Goal: Transaction & Acquisition: Obtain resource

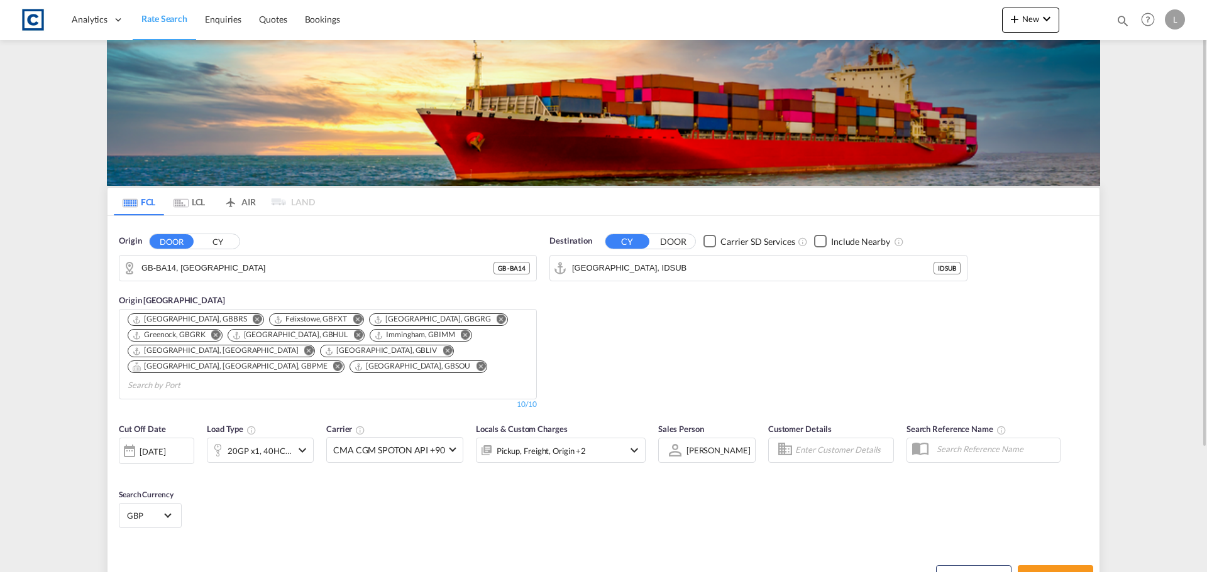
click at [231, 243] on button "CY" at bounding box center [217, 241] width 44 height 14
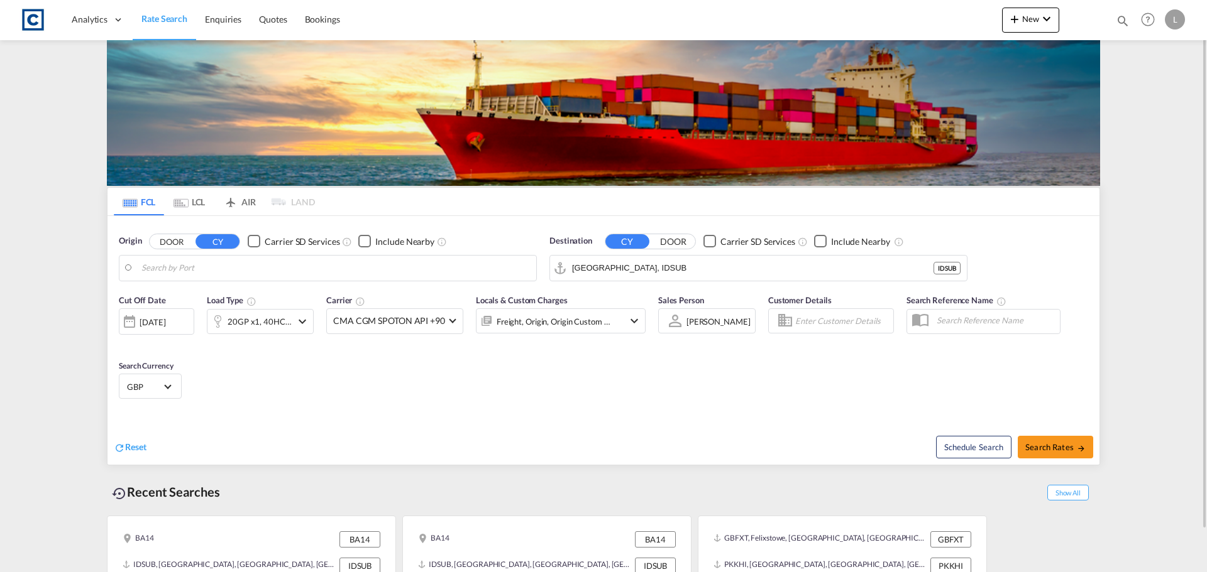
click at [225, 261] on body "Analytics Dashboard Rate Search Enquiries Quotes Bookings" at bounding box center [603, 286] width 1207 height 572
drag, startPoint x: 221, startPoint y: 309, endPoint x: 353, endPoint y: 292, distance: 133.1
click at [222, 309] on div "Felixstowe [GEOGRAPHIC_DATA] GBFXT" at bounding box center [238, 303] width 239 height 38
type input "Felixstowe, GBFXT"
click at [594, 263] on input "[GEOGRAPHIC_DATA], IDSUB" at bounding box center [766, 268] width 388 height 19
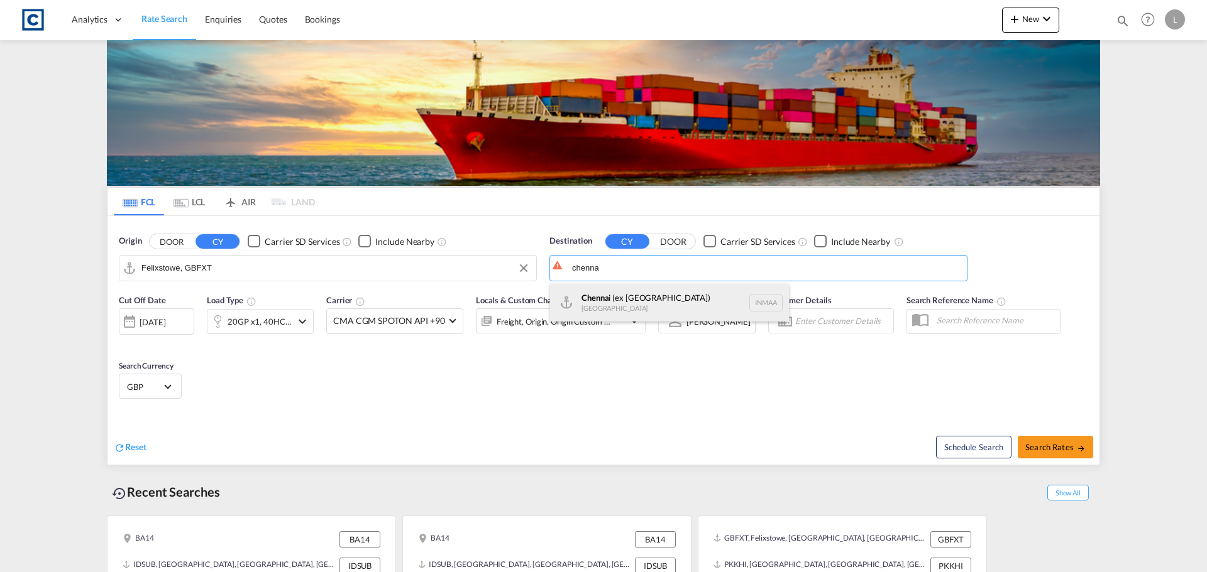
click at [645, 304] on div "[PERSON_NAME] (ex [GEOGRAPHIC_DATA]) [GEOGRAPHIC_DATA] [GEOGRAPHIC_DATA]" at bounding box center [669, 303] width 239 height 38
type input "[GEOGRAPHIC_DATA] (ex [GEOGRAPHIC_DATA]), INMAA"
click at [272, 326] on div "20GP x1, 40HC x1" at bounding box center [259, 322] width 64 height 18
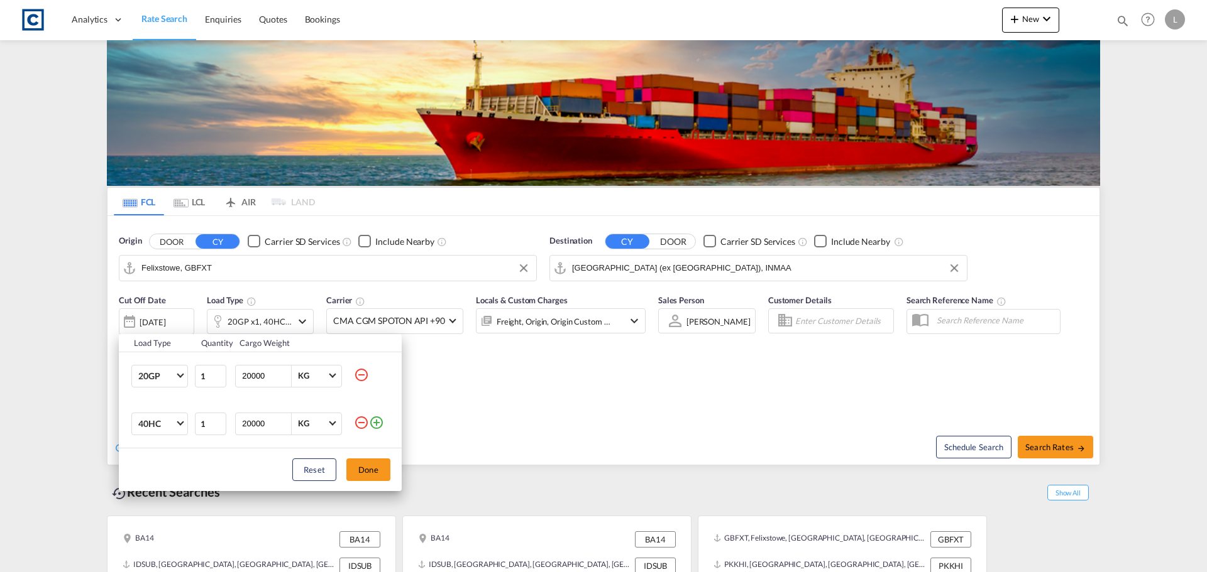
click at [361, 375] on md-icon "icon-minus-circle-outline" at bounding box center [361, 375] width 15 height 15
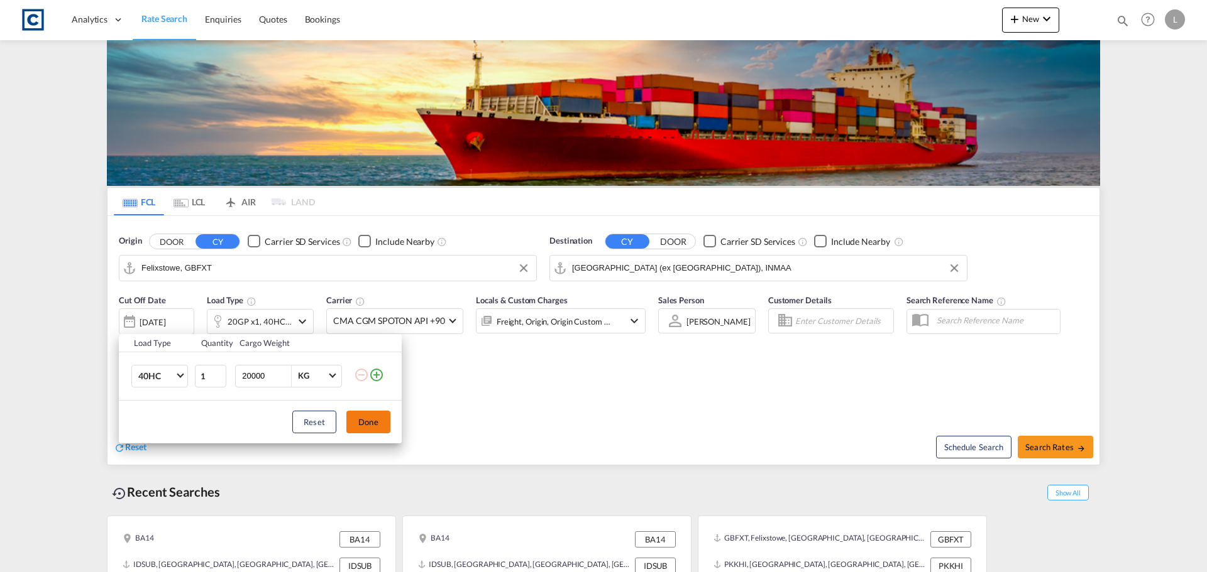
click at [359, 422] on button "Done" at bounding box center [368, 422] width 44 height 23
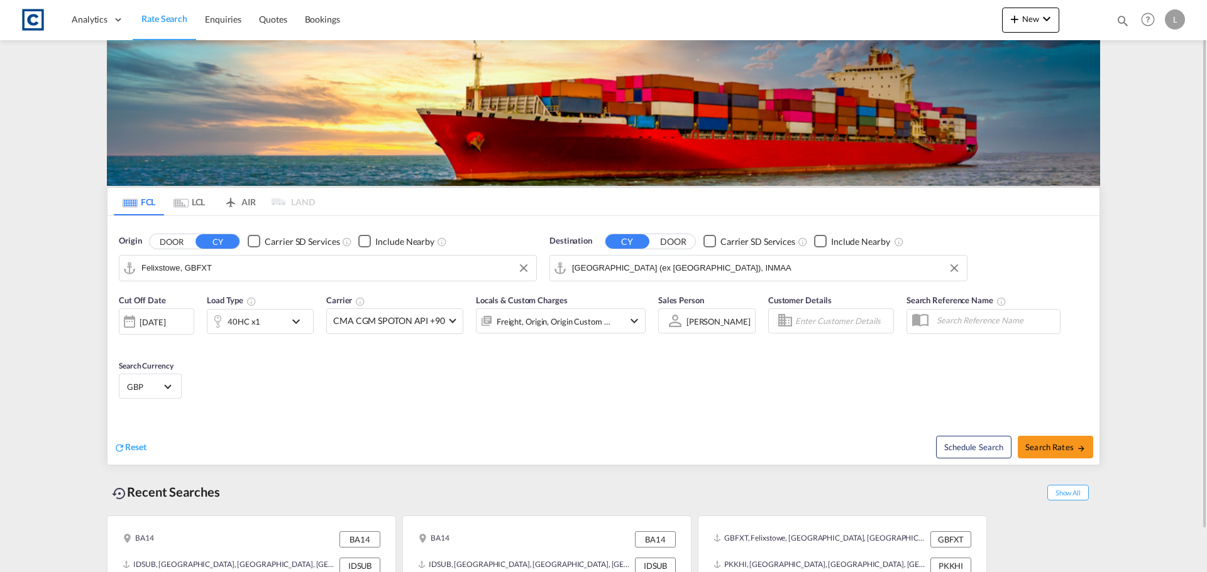
drag, startPoint x: 239, startPoint y: 312, endPoint x: 243, endPoint y: 318, distance: 6.8
click at [243, 318] on div "40HC x1" at bounding box center [246, 321] width 78 height 25
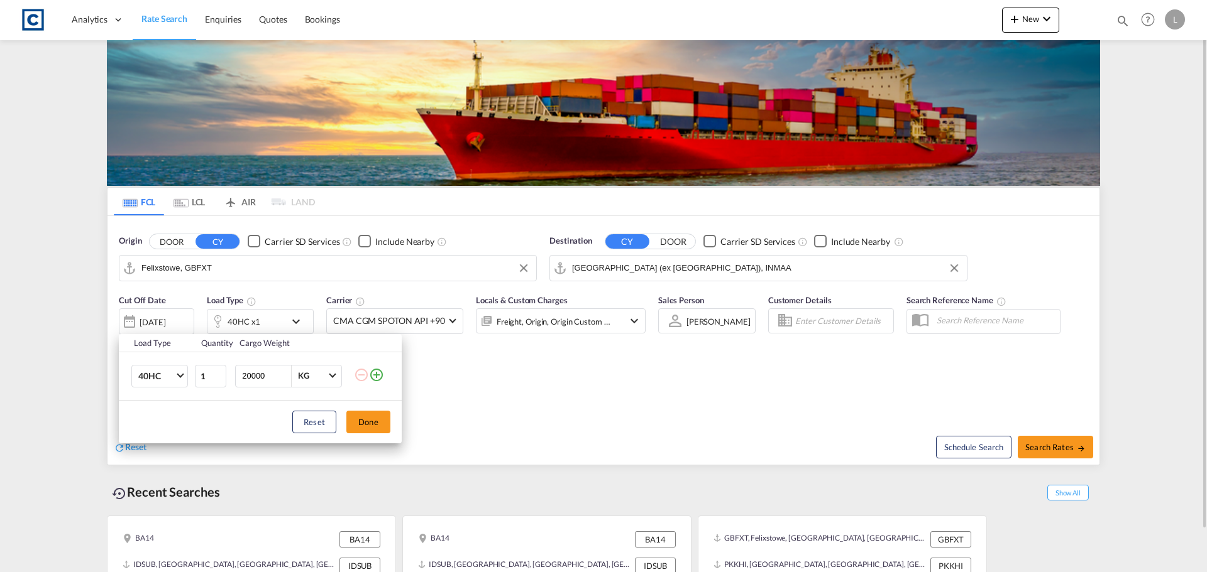
drag, startPoint x: 116, startPoint y: 356, endPoint x: 150, endPoint y: 378, distance: 40.8
click at [117, 356] on div "Load Type Quantity Cargo Weight 40HC 20GP 40GP 40HC 45HC 20RE 40RE 40HR 20OT 40…" at bounding box center [603, 286] width 1207 height 572
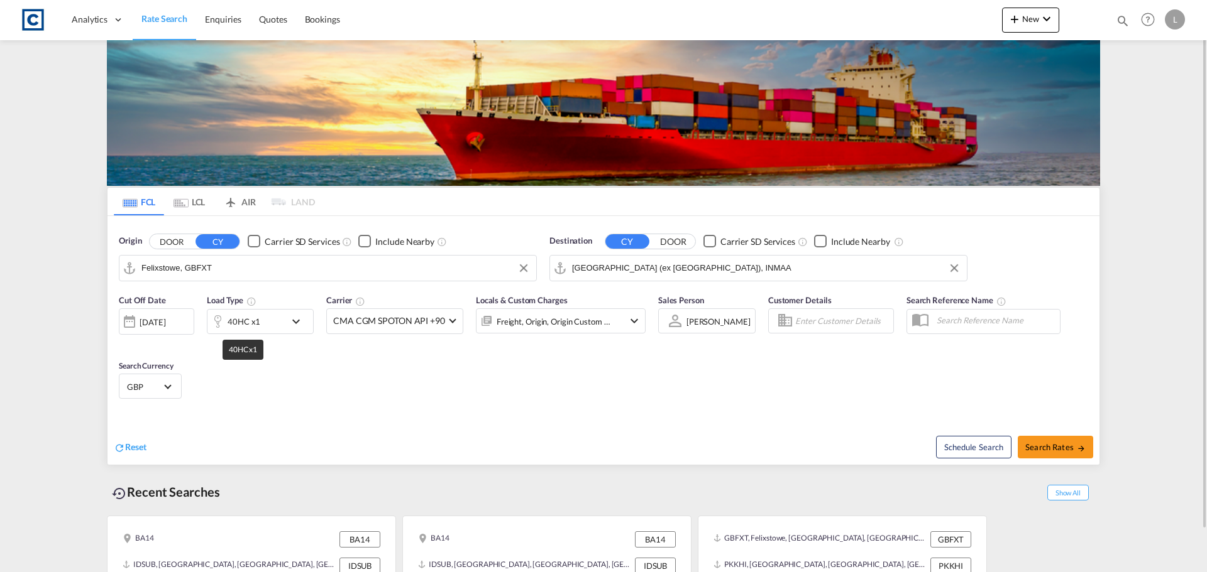
click at [238, 326] on div "40HC x1" at bounding box center [243, 322] width 33 height 18
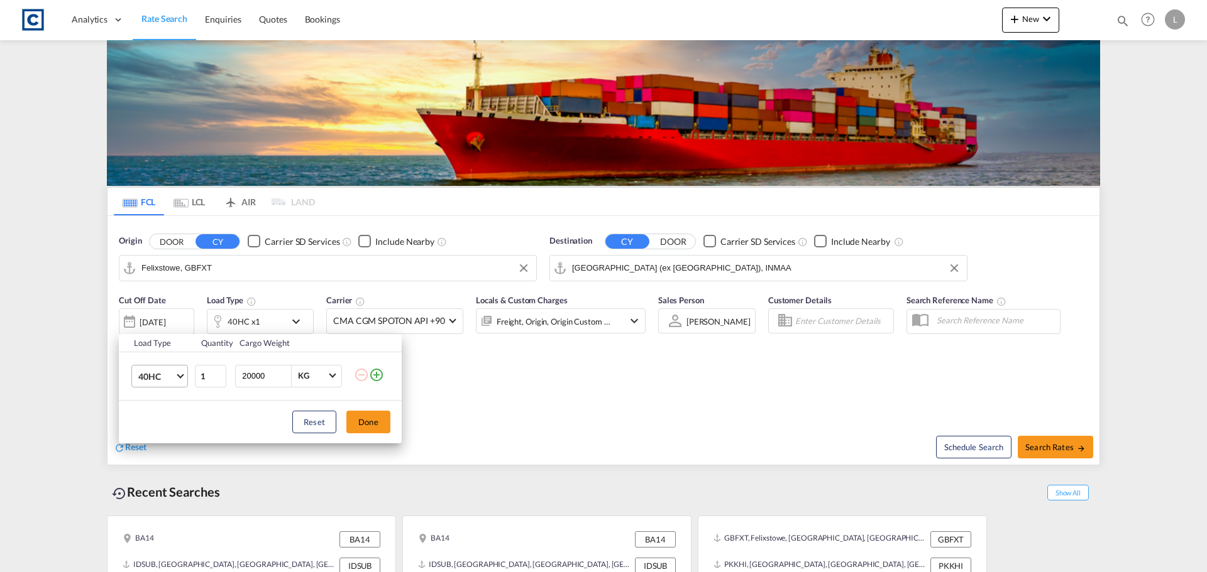
click at [170, 377] on span "40HC" at bounding box center [156, 377] width 36 height 13
click at [150, 345] on div "40GP" at bounding box center [149, 346] width 22 height 13
click at [364, 420] on button "Done" at bounding box center [368, 422] width 44 height 23
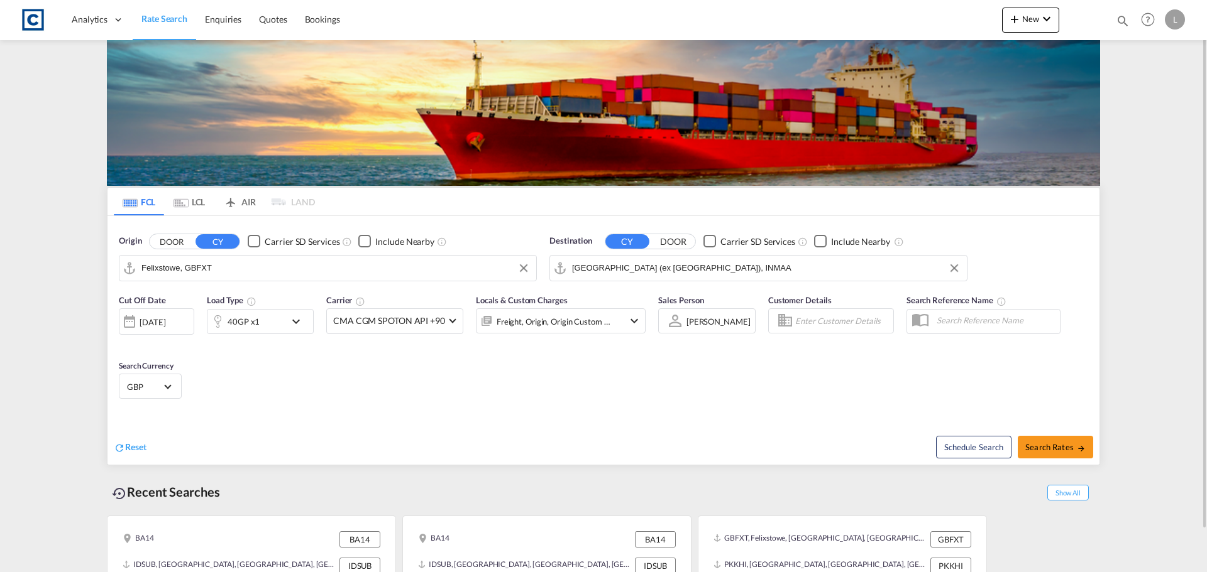
click at [163, 326] on div "[DATE]" at bounding box center [153, 322] width 26 height 11
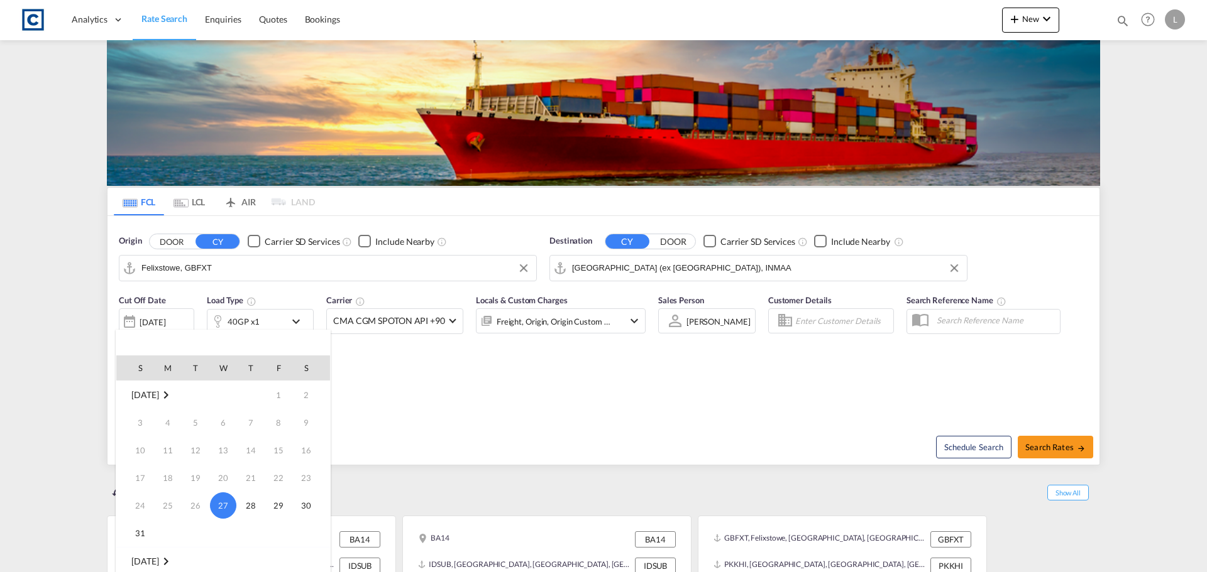
scroll to position [63, 0]
click at [177, 528] on span "1" at bounding box center [167, 526] width 25 height 25
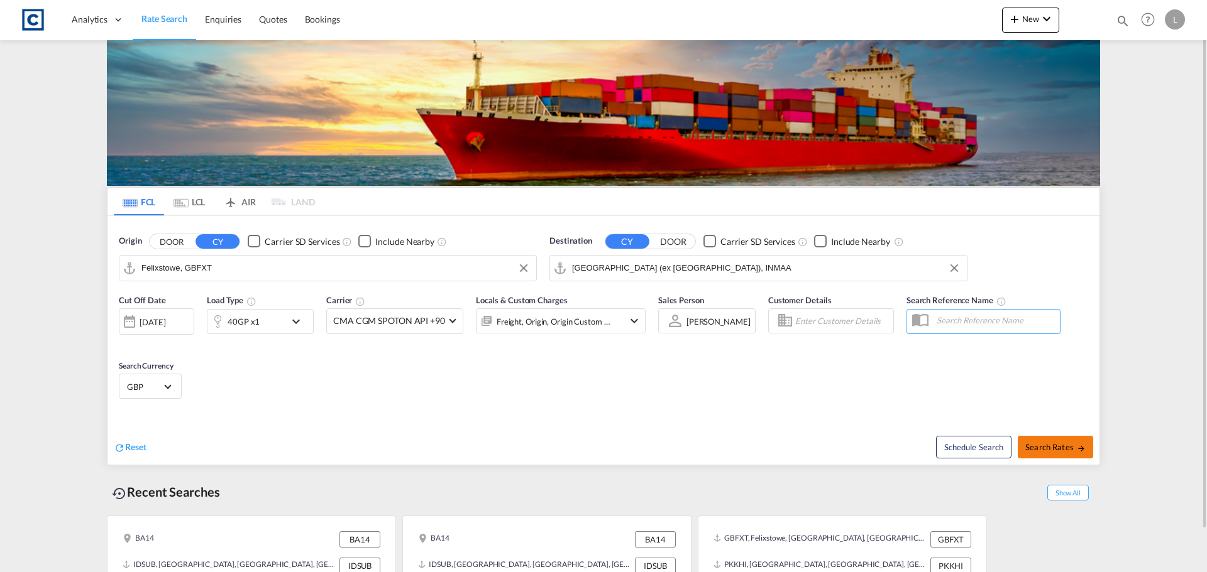
click at [1069, 448] on span "Search Rates" at bounding box center [1055, 447] width 60 height 10
type input "GBFXT to INMAA / [DATE]"
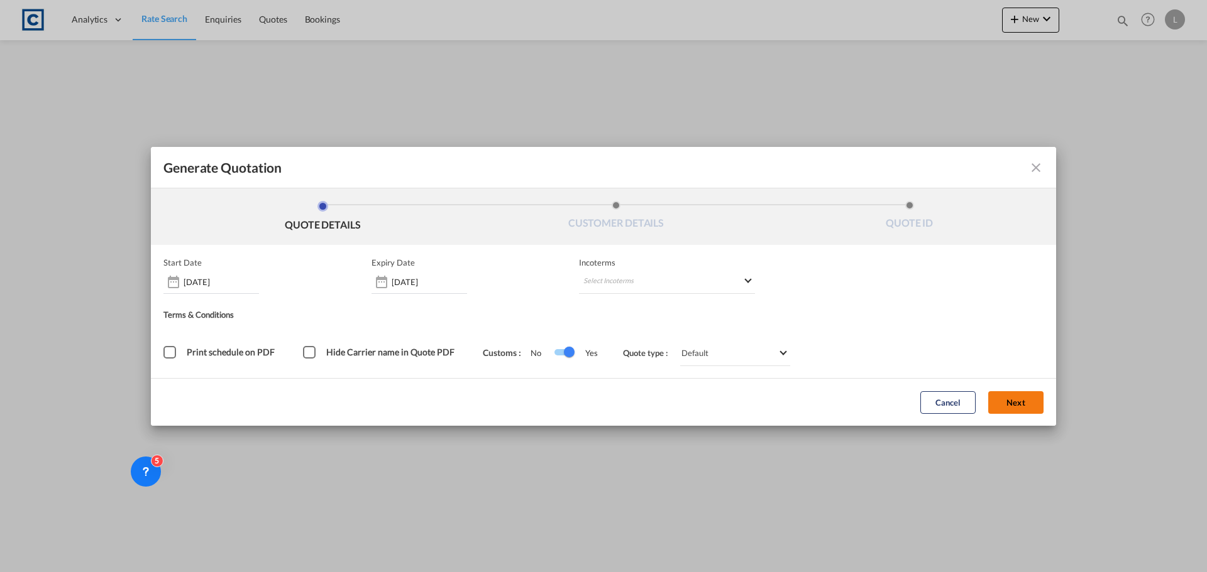
click at [1017, 399] on form "Start Date [DATE] Expiry Date [DATE] Incoterms Select Incoterms CIF - export Co…" at bounding box center [603, 335] width 905 height 181
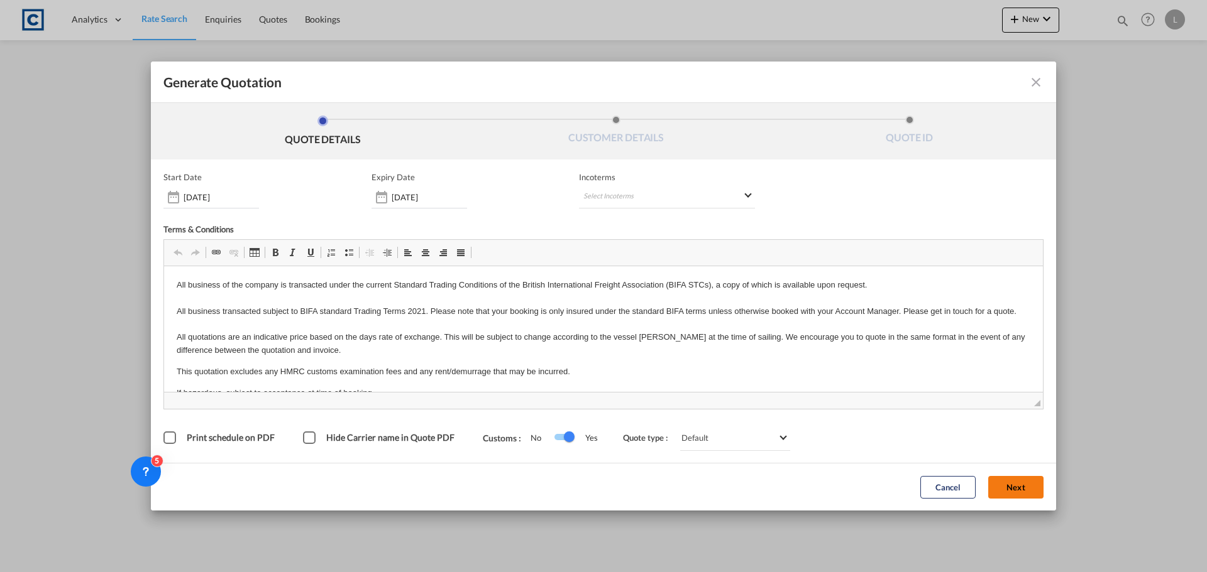
click at [1017, 495] on button "Next" at bounding box center [1015, 487] width 55 height 23
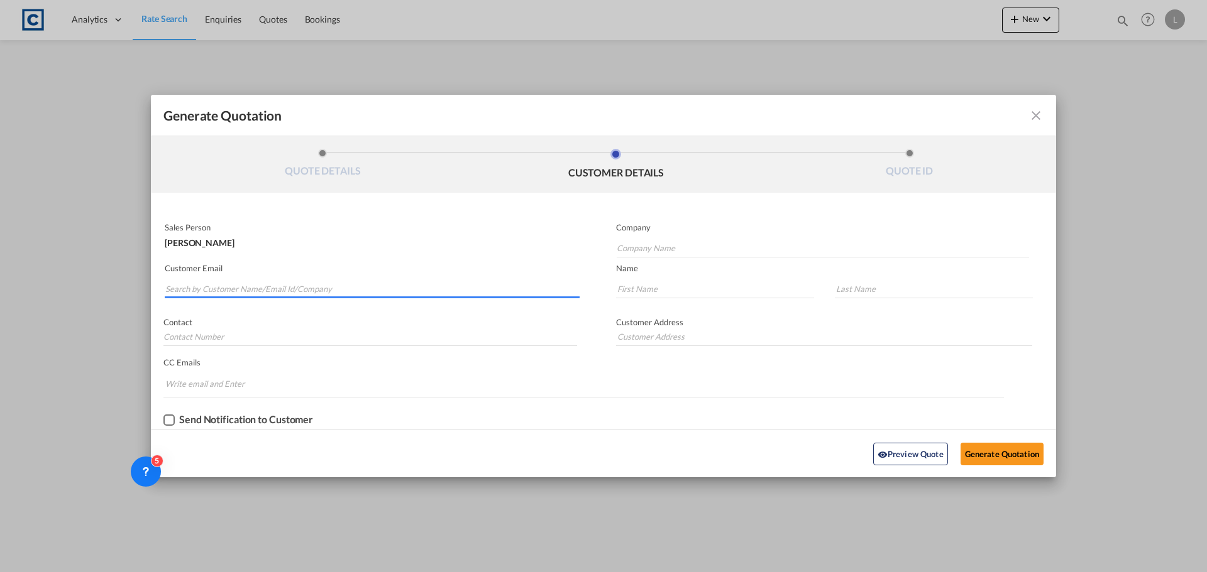
click at [298, 292] on input "Search by Customer Name/Email Id/Company" at bounding box center [372, 289] width 414 height 19
click at [224, 293] on input "Search by Customer Name/Email Id/Company" at bounding box center [372, 289] width 414 height 19
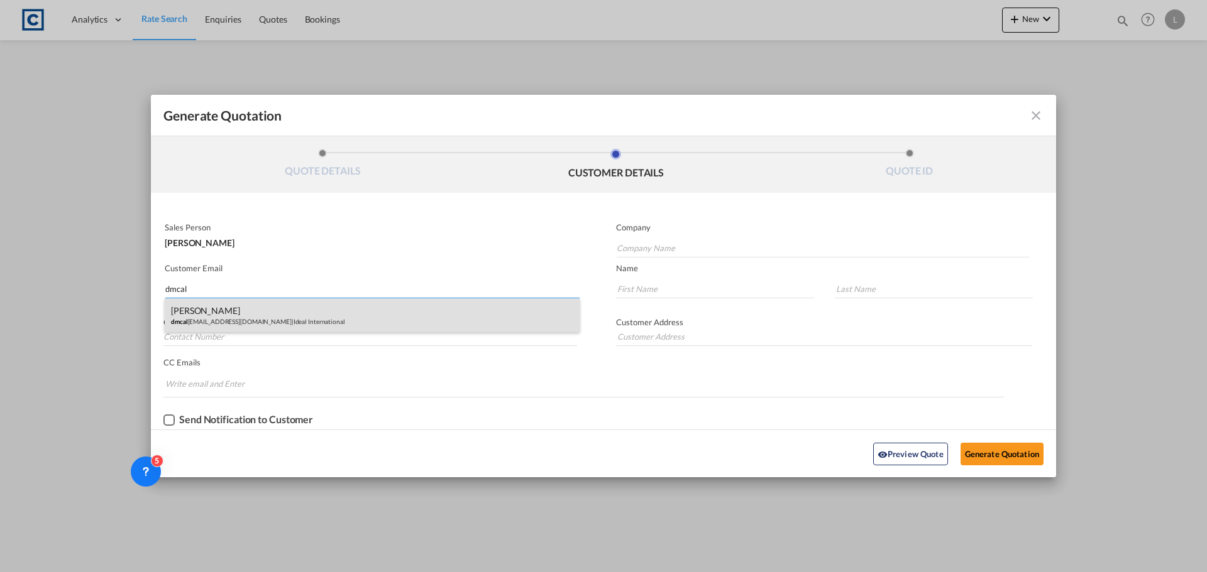
type input "dmcal"
click at [238, 315] on div "[PERSON_NAME] dmcal [PERSON_NAME][EMAIL_ADDRESS][DOMAIN_NAME] | Ideal Internati…" at bounding box center [372, 315] width 415 height 34
type input "Ideal International"
type input "[EMAIL_ADDRESS][DOMAIN_NAME]"
type input "[PERSON_NAME]"
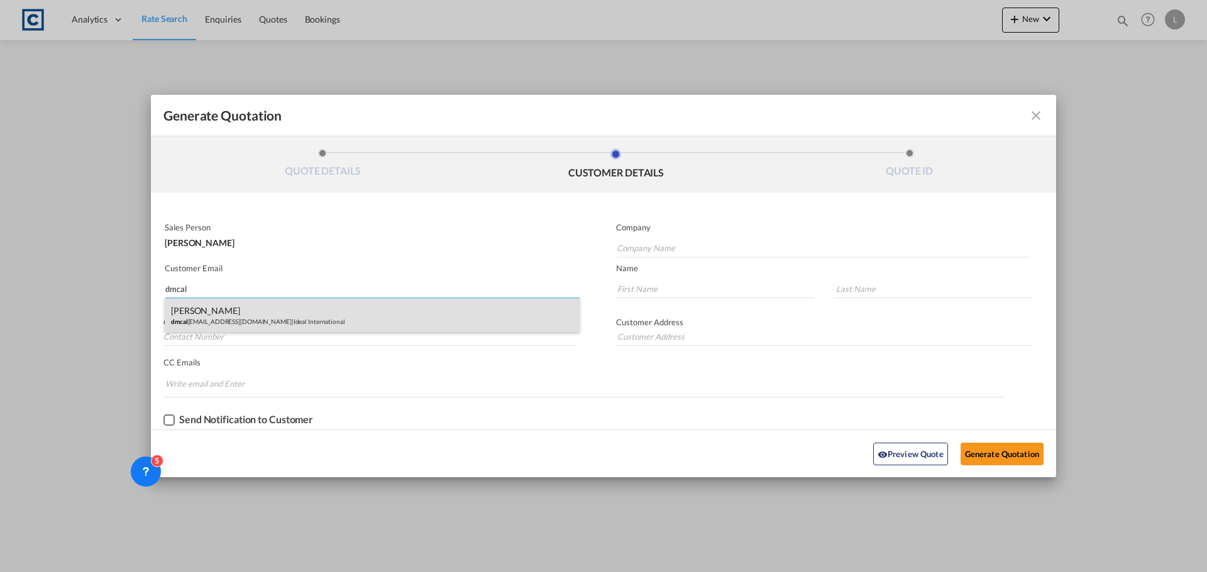
type input "[PERSON_NAME]"
type input "01708528495"
type input "[STREET_ADDRESS]"
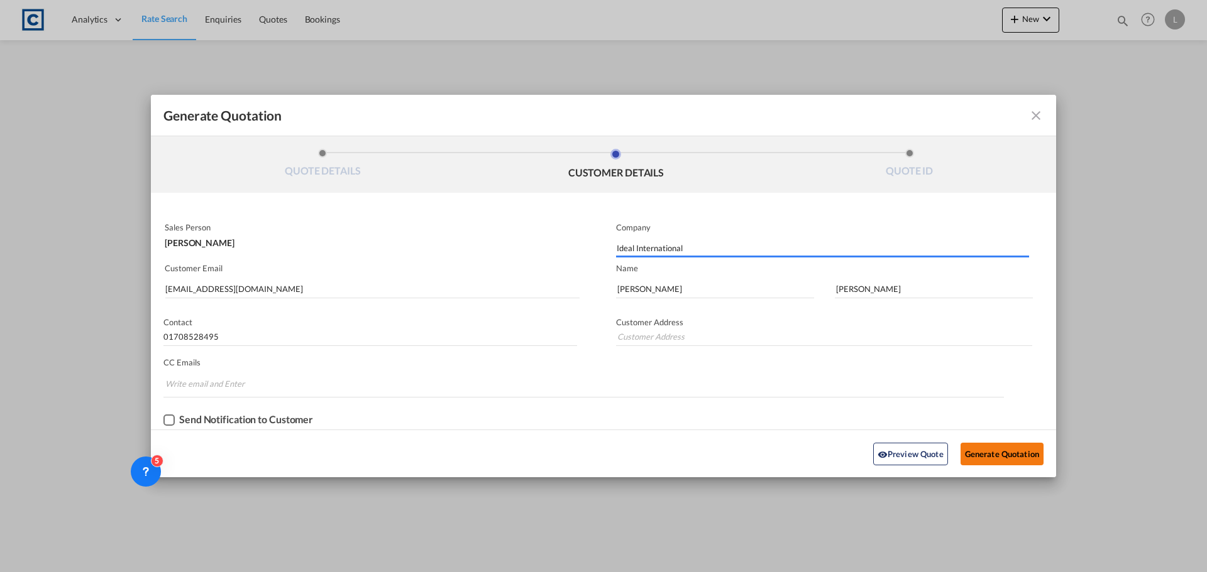
click at [999, 445] on button "Generate Quotation" at bounding box center [1001, 454] width 83 height 23
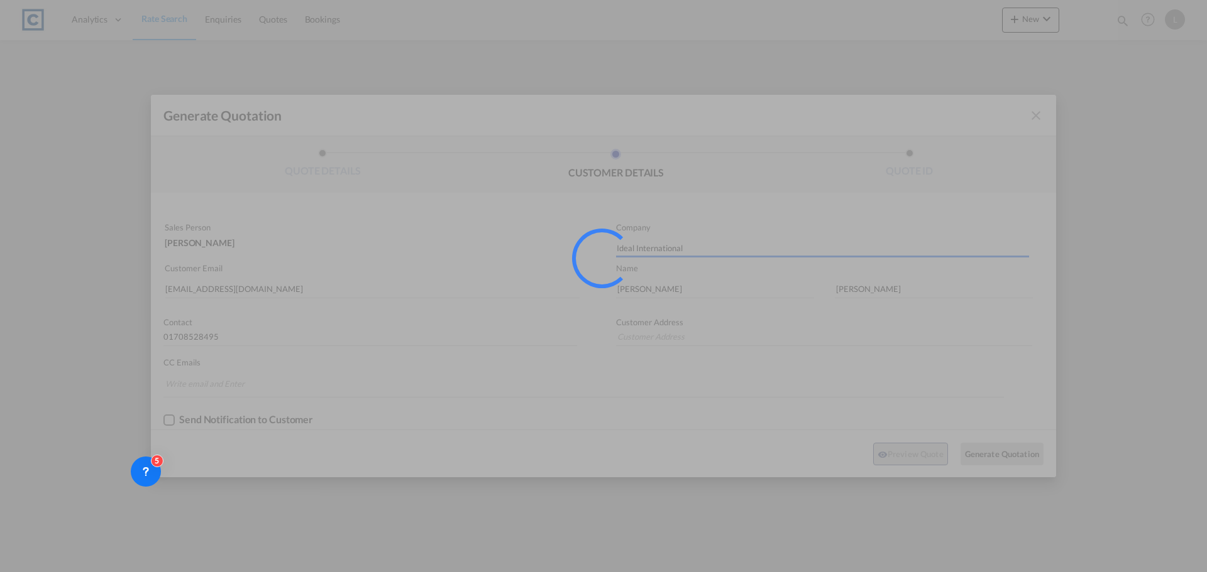
type input "[STREET_ADDRESS]"
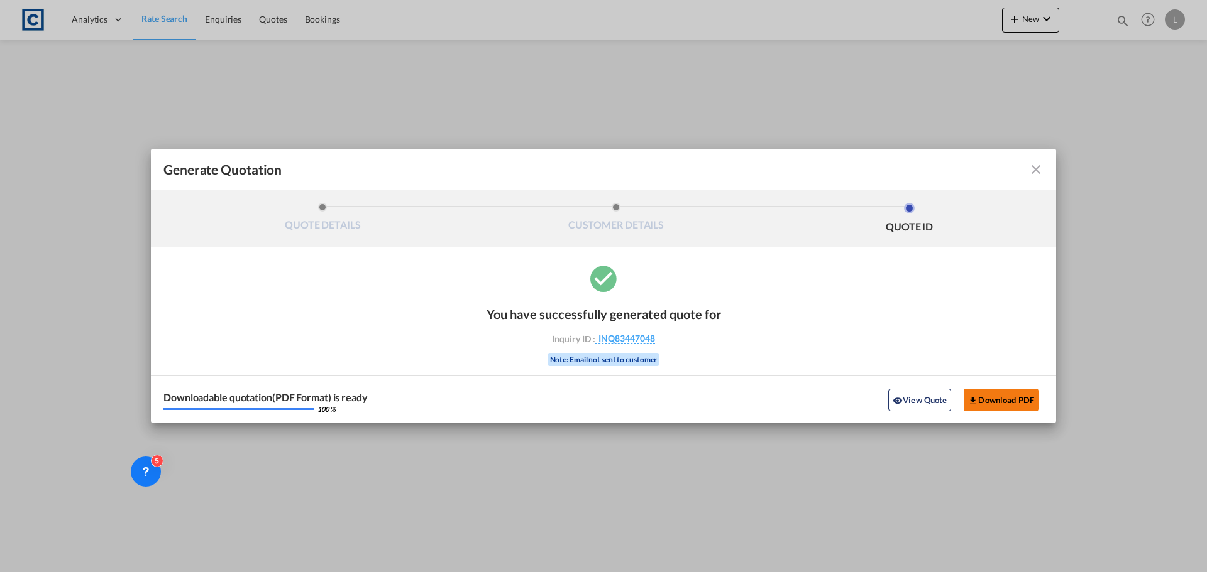
click at [975, 394] on button "Download PDF" at bounding box center [1000, 400] width 75 height 23
drag, startPoint x: 1030, startPoint y: 167, endPoint x: 219, endPoint y: 57, distance: 818.6
click at [1030, 167] on md-icon "icon-close fg-AAA8AD cursor m-0" at bounding box center [1035, 169] width 15 height 15
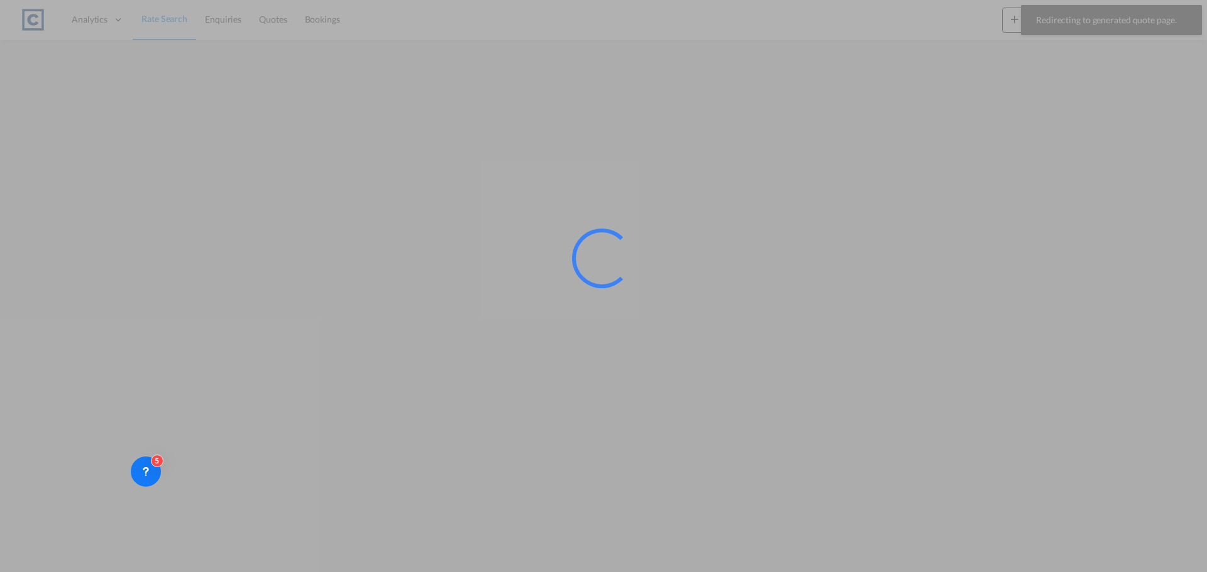
click at [162, 17] on div at bounding box center [603, 286] width 1207 height 572
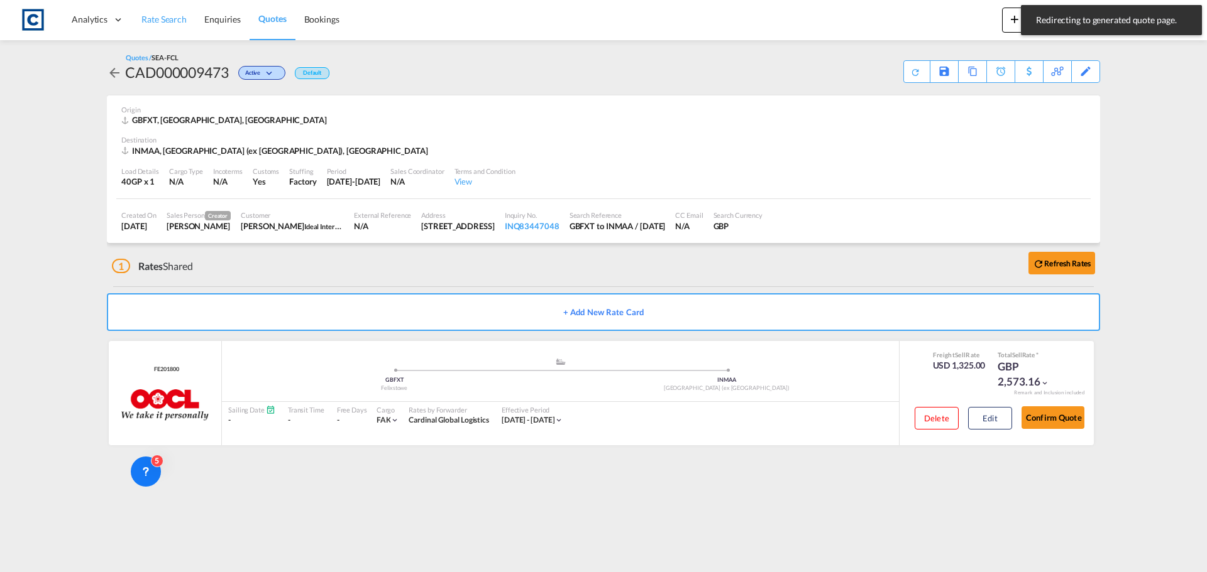
click at [162, 17] on span "Rate Search" at bounding box center [163, 19] width 45 height 11
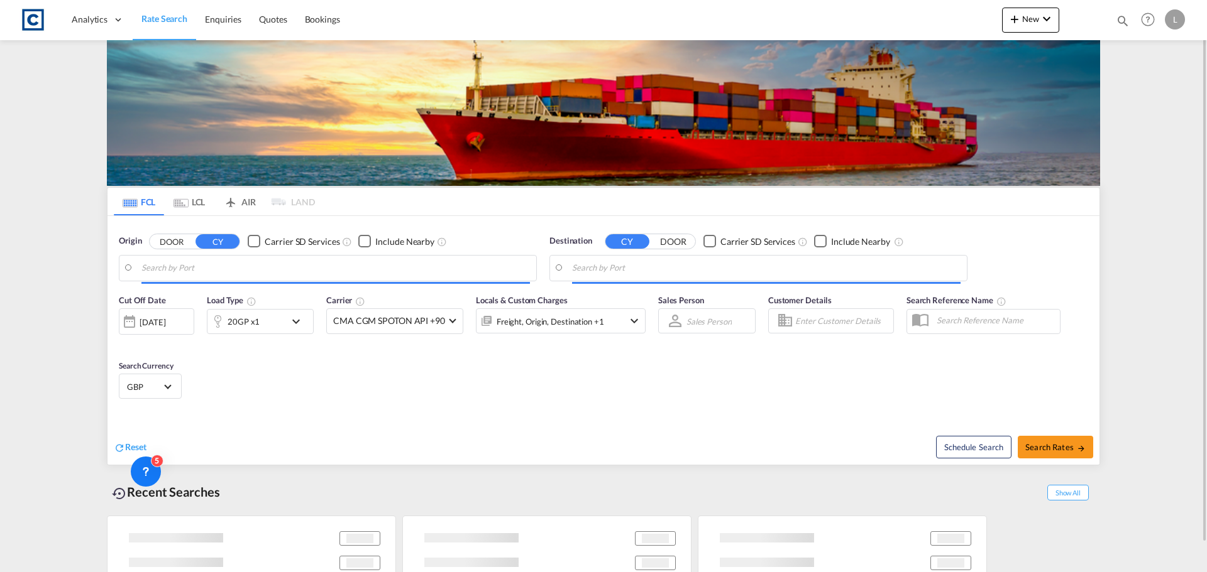
type input "Felixstowe, GBFXT"
type input "[GEOGRAPHIC_DATA] (ex [GEOGRAPHIC_DATA]), INMAA"
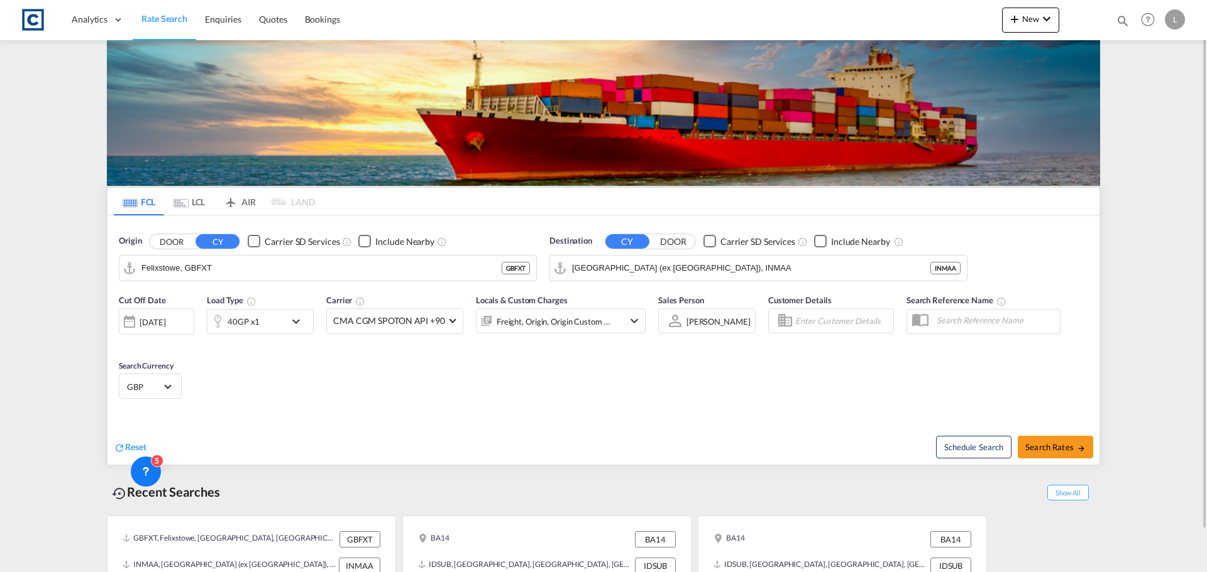
click at [121, 318] on div at bounding box center [129, 321] width 20 height 25
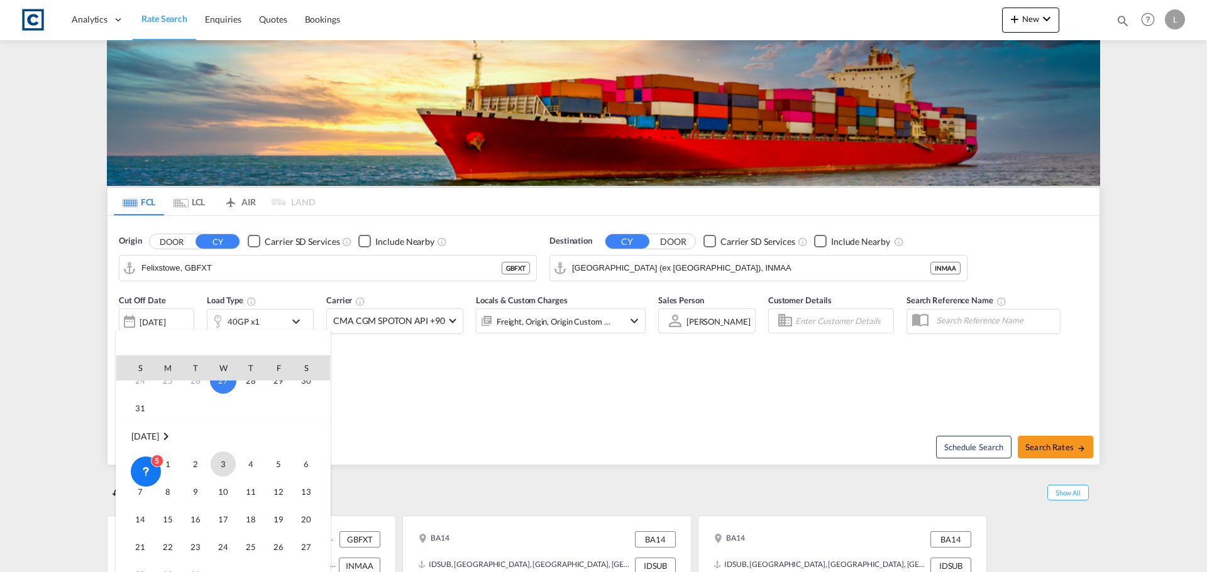
scroll to position [126, 0]
click at [173, 461] on span "1" at bounding box center [167, 463] width 25 height 25
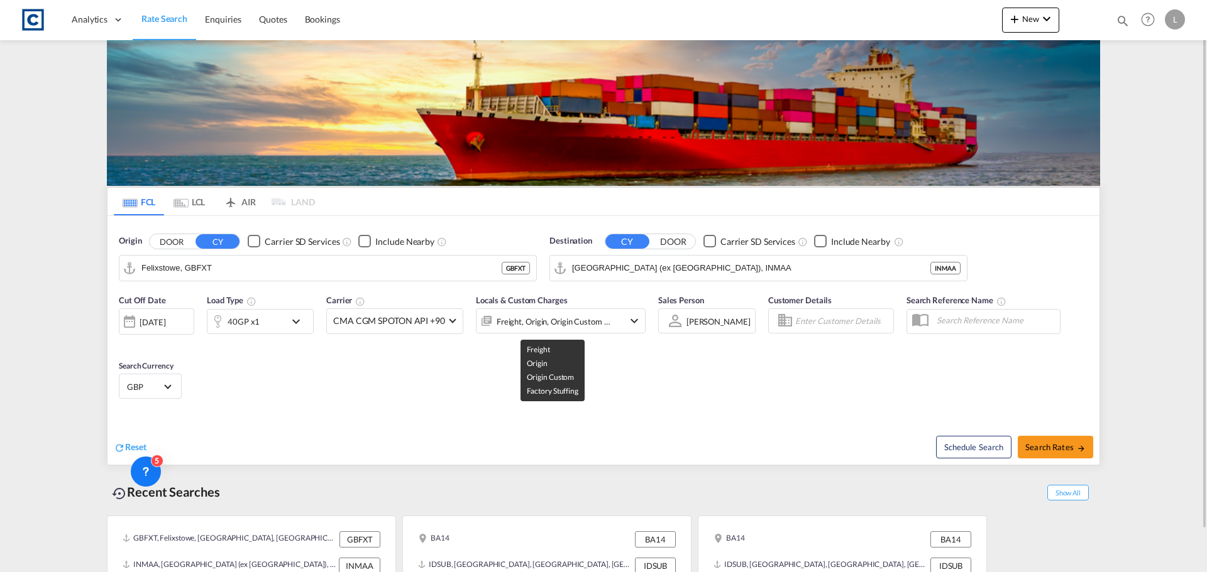
click at [578, 322] on div "Freight, Origin, Origin Custom +1" at bounding box center [553, 322] width 114 height 18
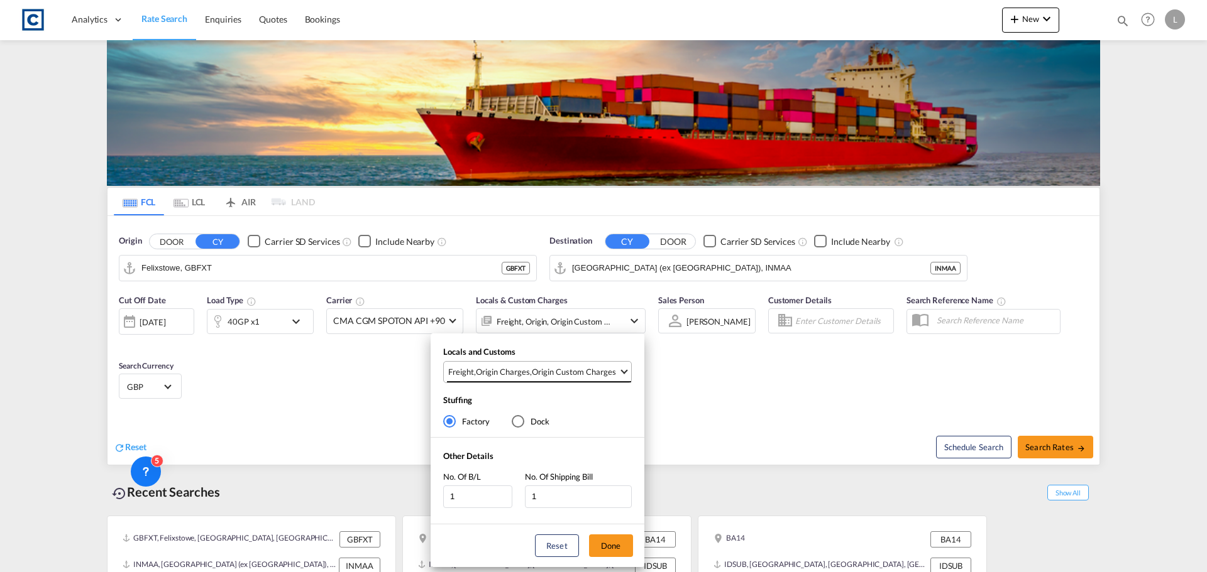
click at [574, 371] on div "Origin Custom Charges" at bounding box center [574, 371] width 84 height 11
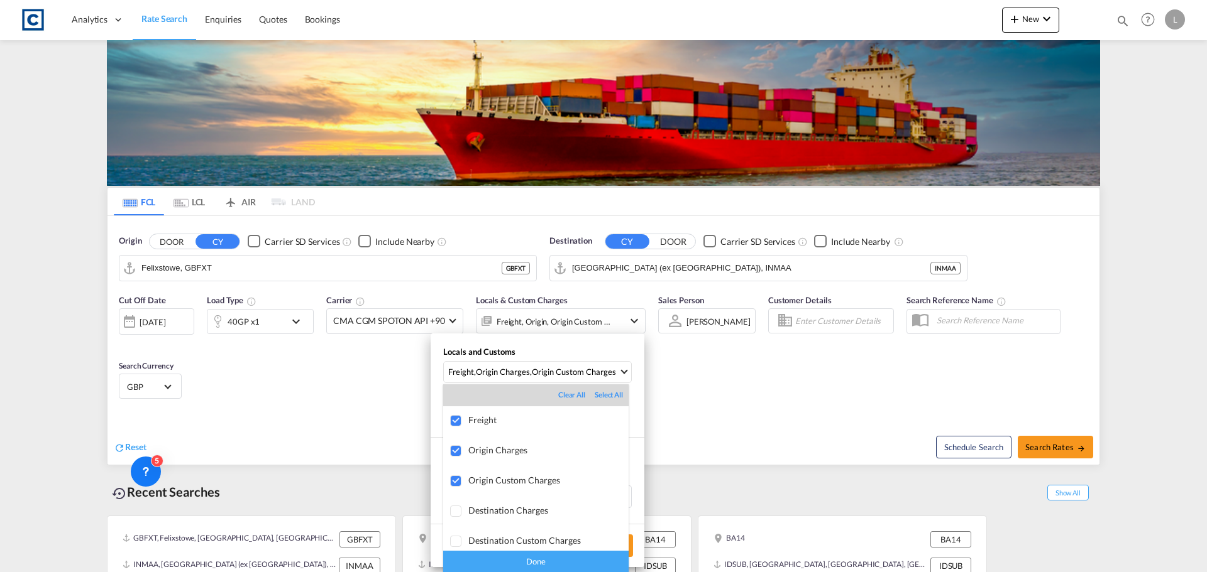
drag, startPoint x: 550, startPoint y: 562, endPoint x: 562, endPoint y: 562, distance: 12.0
click at [552, 562] on div "Done" at bounding box center [535, 562] width 185 height 22
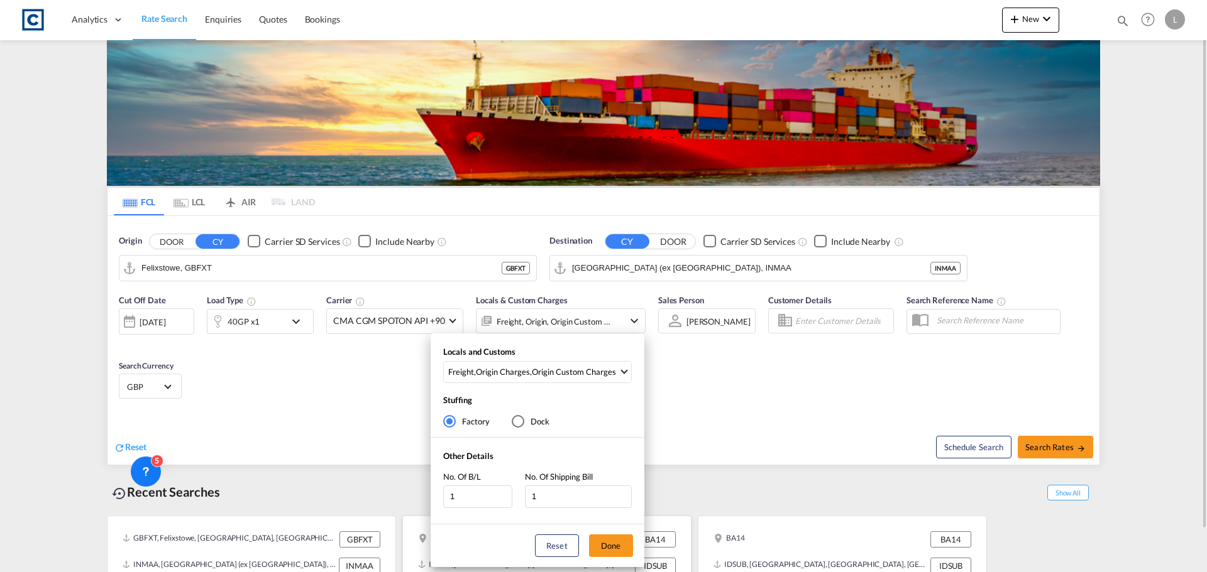
drag, startPoint x: 621, startPoint y: 540, endPoint x: 660, endPoint y: 540, distance: 39.6
click at [627, 540] on button "Done" at bounding box center [611, 546] width 44 height 23
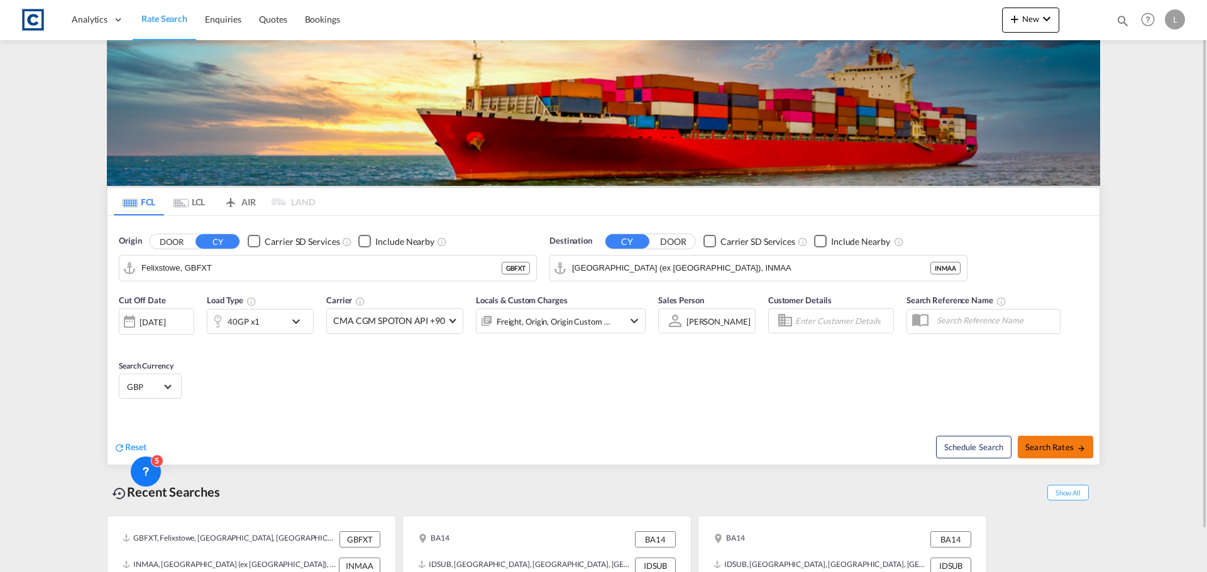
click at [1058, 444] on span "Search Rates" at bounding box center [1055, 447] width 60 height 10
type input "GBFXT to INMAA / [DATE]"
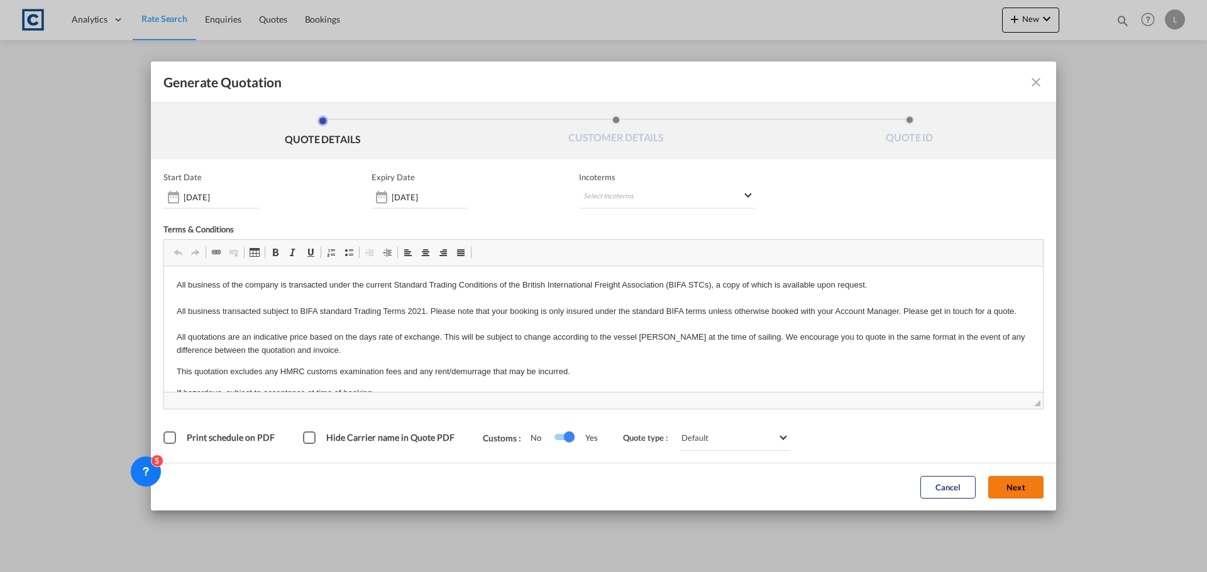
click at [1019, 486] on button "Next" at bounding box center [1015, 487] width 55 height 23
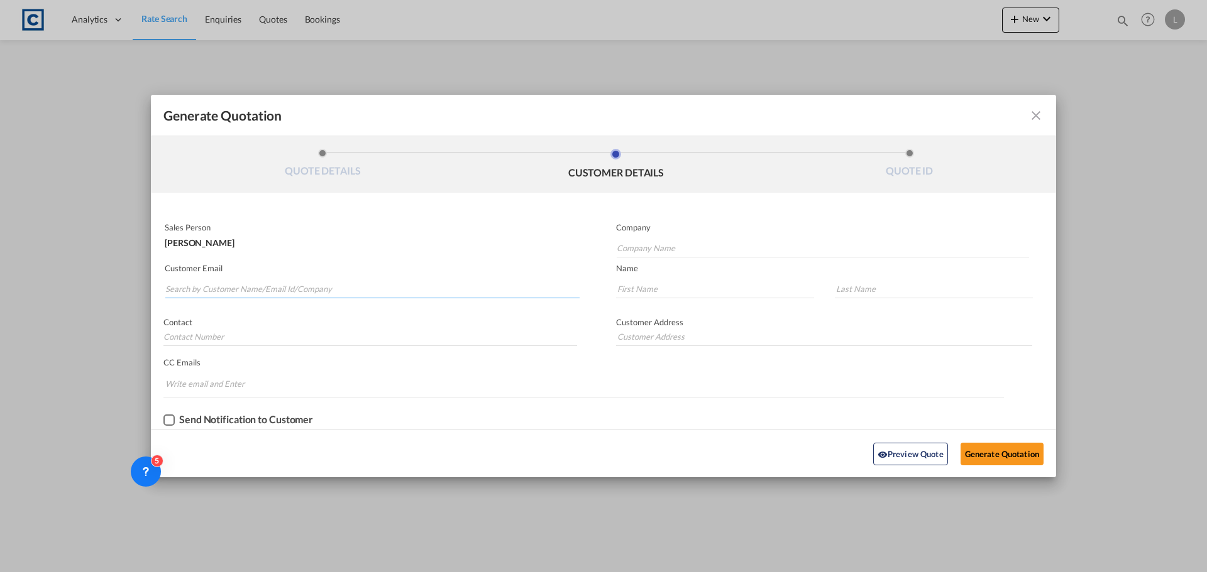
click at [254, 284] on input "Search by Customer Name/Email Id/Company" at bounding box center [372, 289] width 414 height 19
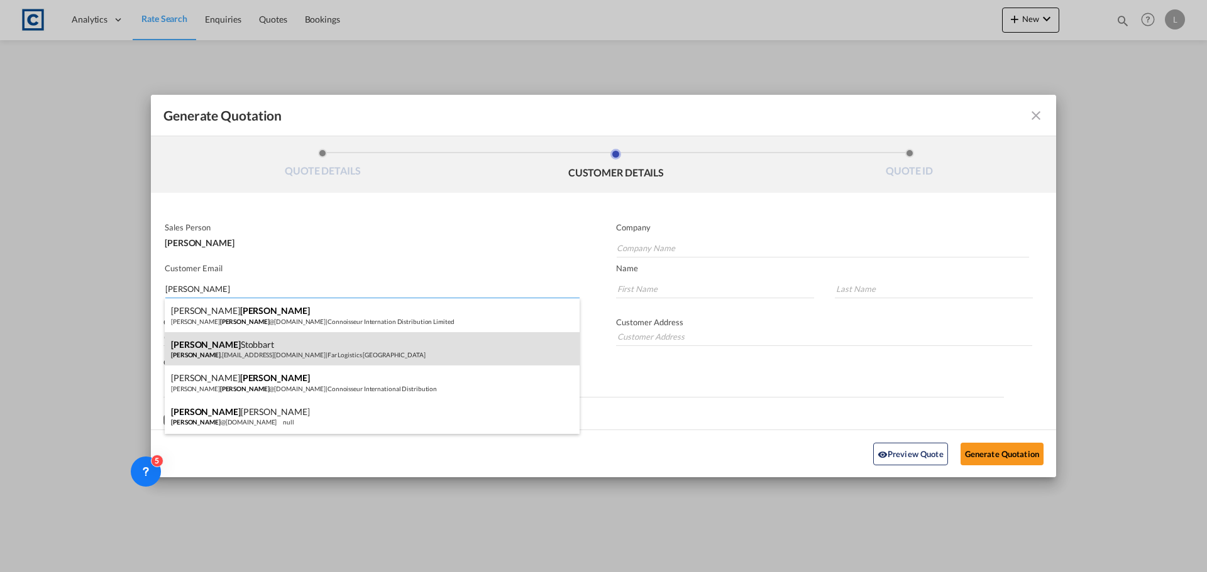
type input "[PERSON_NAME]"
click at [266, 349] on div "[PERSON_NAME] [PERSON_NAME] .[PERSON_NAME][EMAIL_ADDRESS][DOMAIN_NAME] | Far Lo…" at bounding box center [372, 349] width 415 height 34
type input "Far Logistics [GEOGRAPHIC_DATA]"
type input "[PERSON_NAME][EMAIL_ADDRESS][PERSON_NAME][DOMAIN_NAME]"
type input "[PERSON_NAME]"
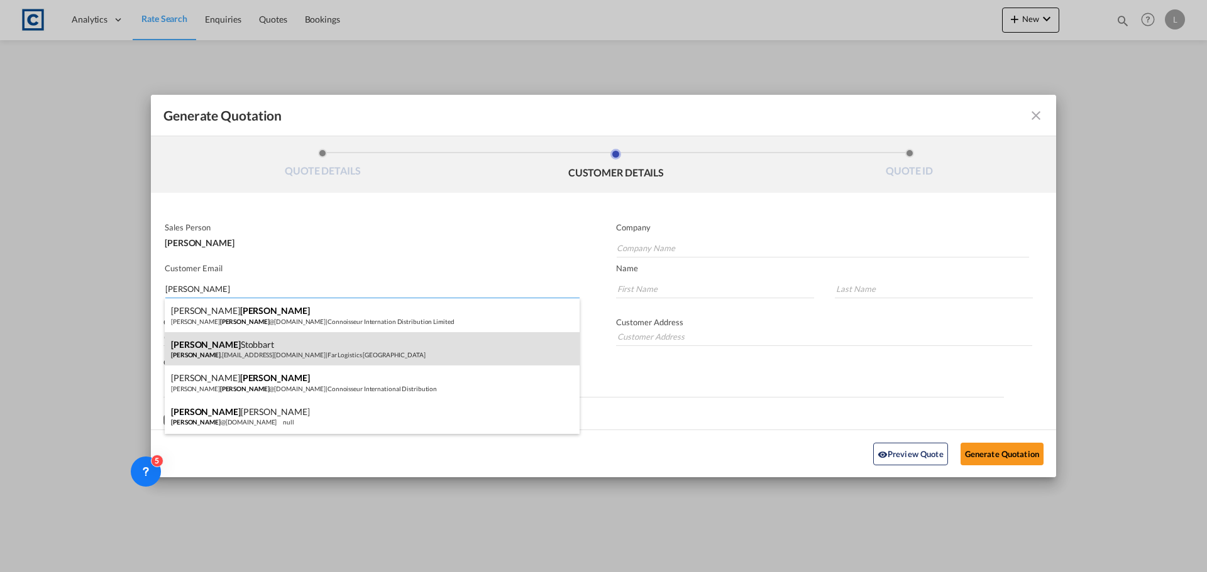
type input "Stobbart"
type input "[PHONE_NUMBER]"
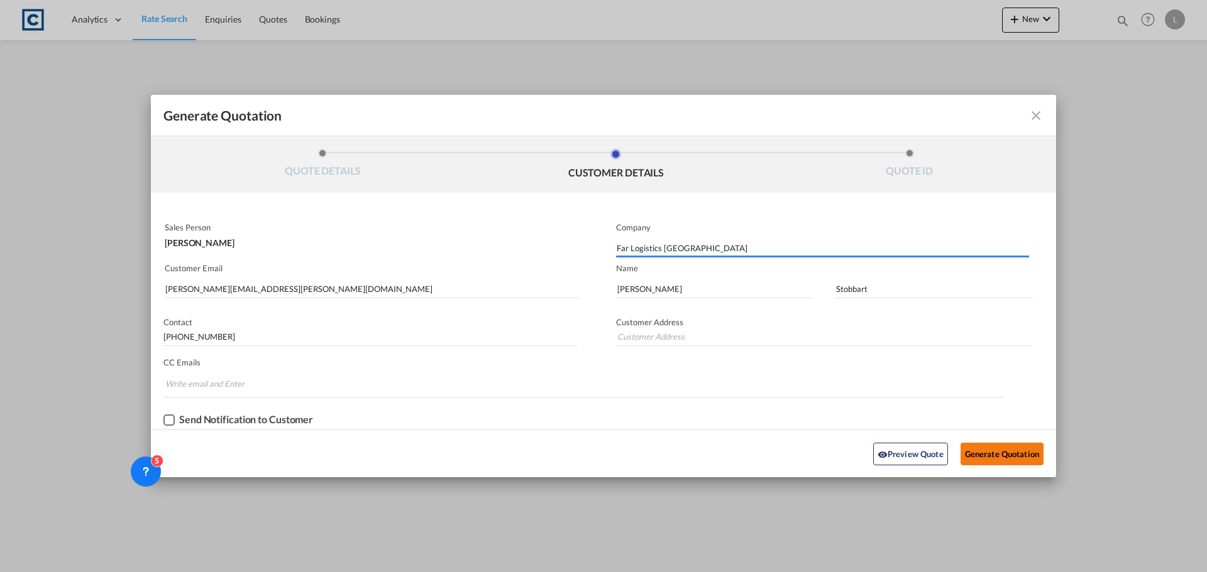
click at [1015, 456] on button "Generate Quotation" at bounding box center [1001, 454] width 83 height 23
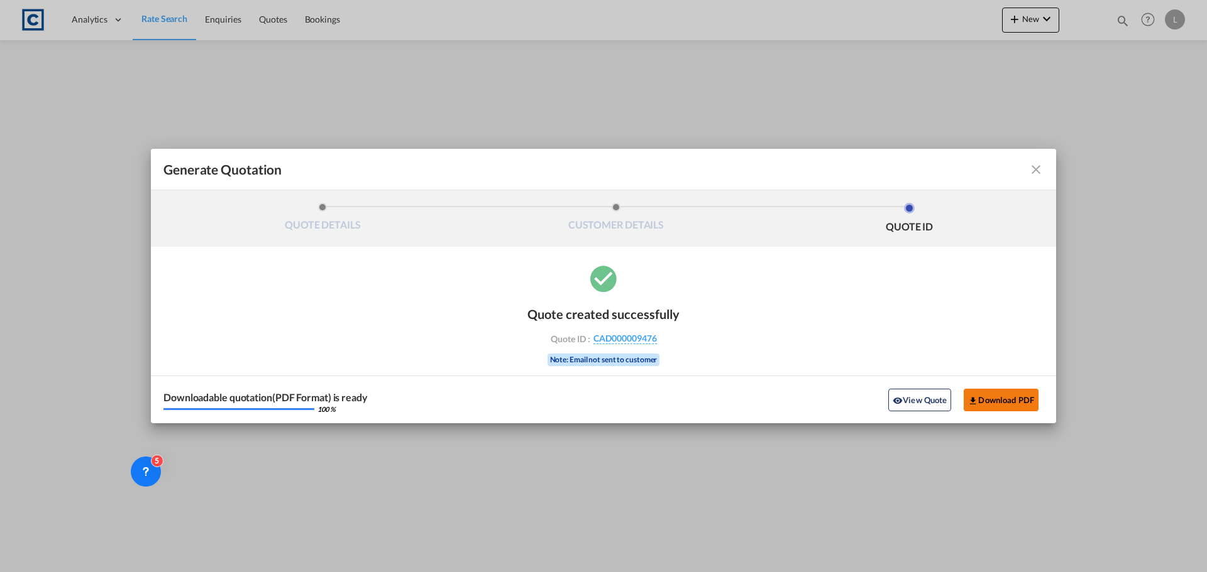
click at [1017, 407] on button "Download PDF" at bounding box center [1000, 400] width 75 height 23
click at [1038, 168] on md-icon "icon-close fg-AAA8AD cursor m-0" at bounding box center [1035, 169] width 15 height 15
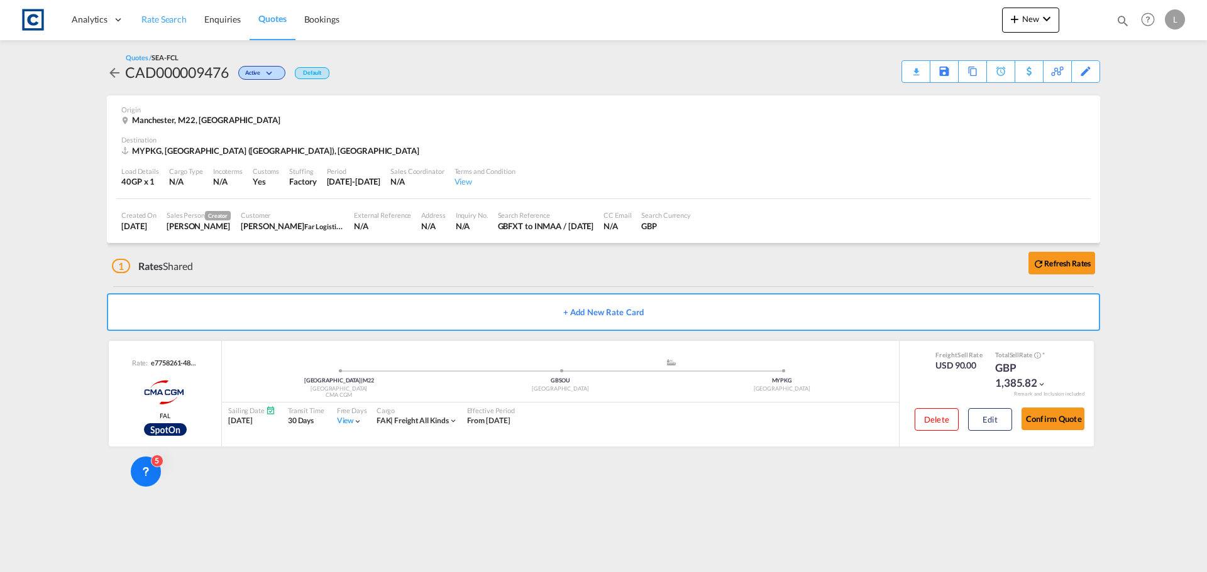
click at [159, 19] on span "Rate Search" at bounding box center [163, 19] width 45 height 11
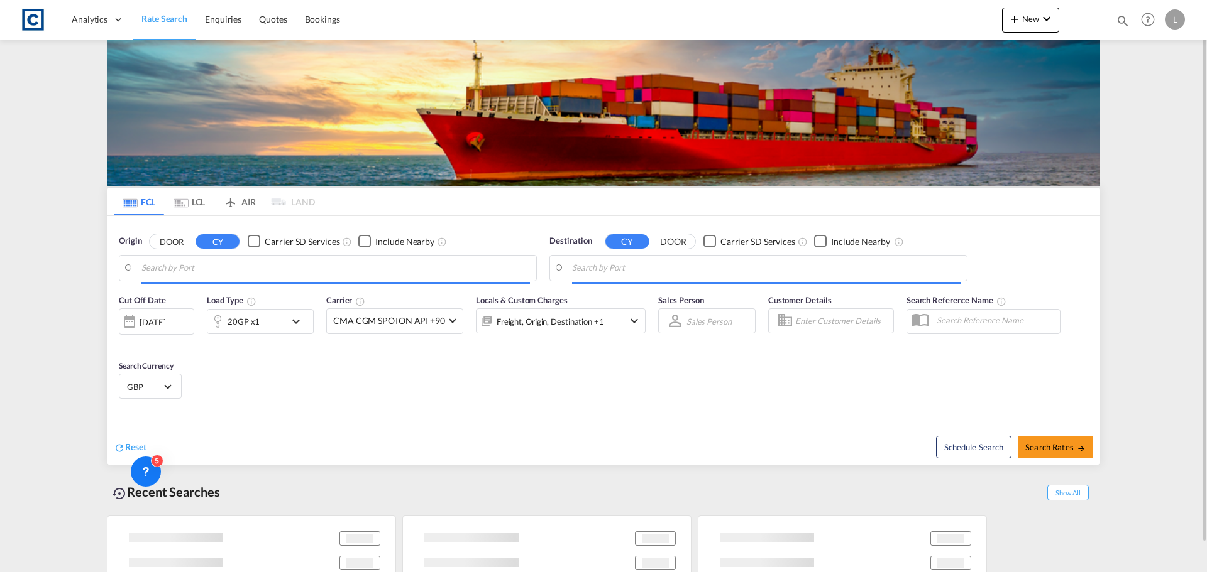
click at [177, 237] on button "DOOR" at bounding box center [172, 241] width 44 height 14
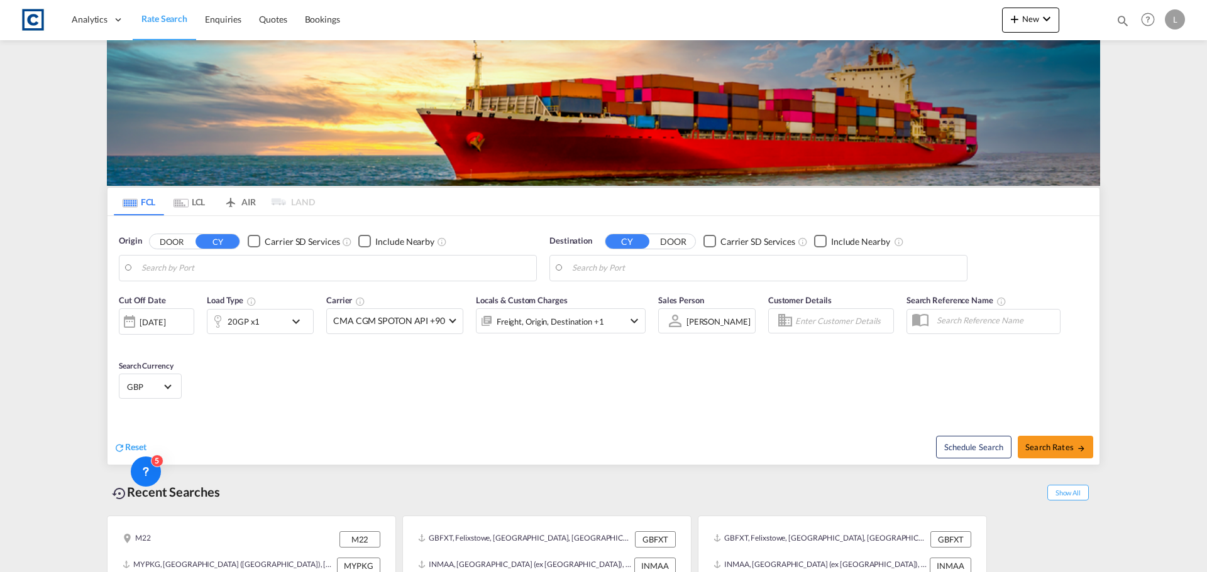
click at [181, 267] on body "Analytics Dashboard Rate Search Enquiries Quotes Bookings" at bounding box center [603, 286] width 1207 height 572
click at [177, 241] on button "DOOR" at bounding box center [172, 241] width 44 height 14
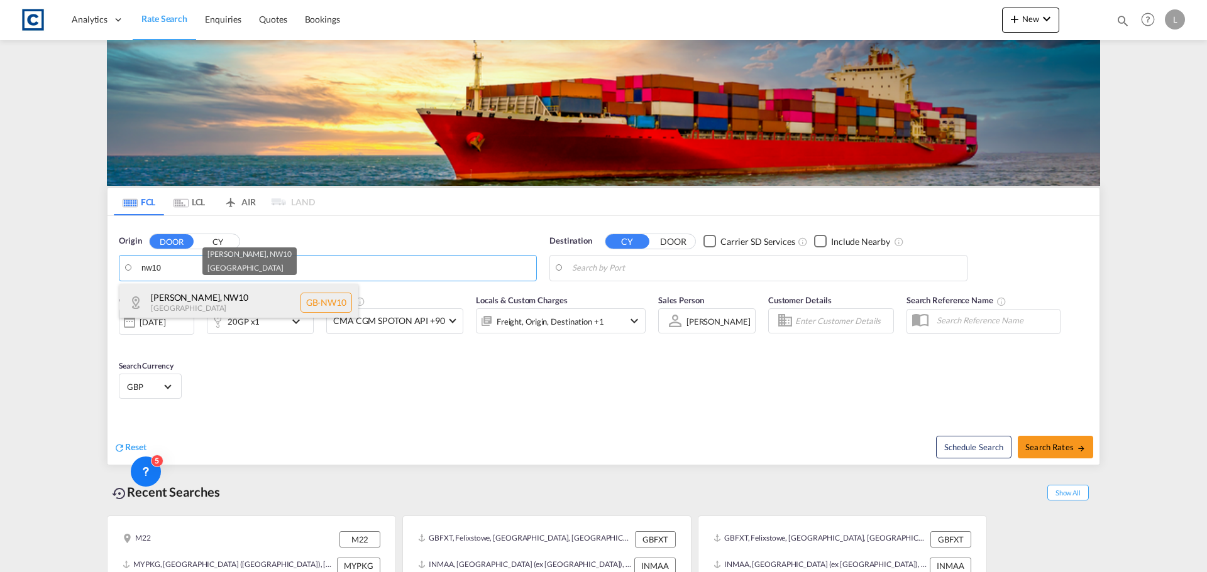
click at [180, 308] on div "[PERSON_NAME] , NW10 [GEOGRAPHIC_DATA] [GEOGRAPHIC_DATA]-NW10" at bounding box center [238, 303] width 239 height 38
type input "GB-NW10, [PERSON_NAME]"
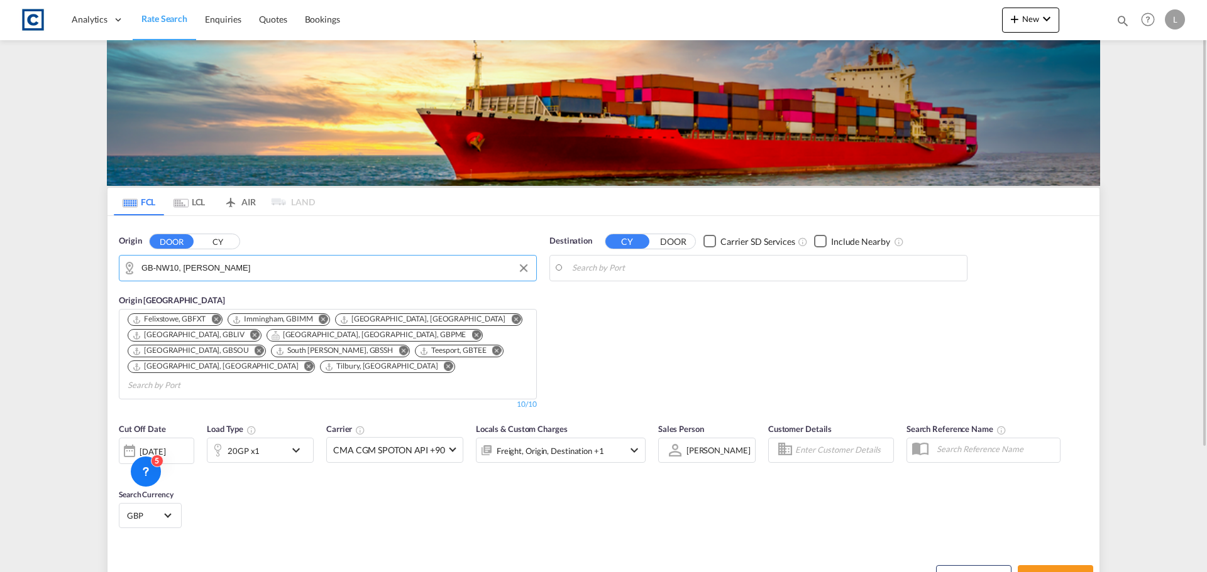
click at [649, 264] on body "Analytics Dashboard Rate Search Enquiries Quotes Bookings" at bounding box center [603, 286] width 1207 height 572
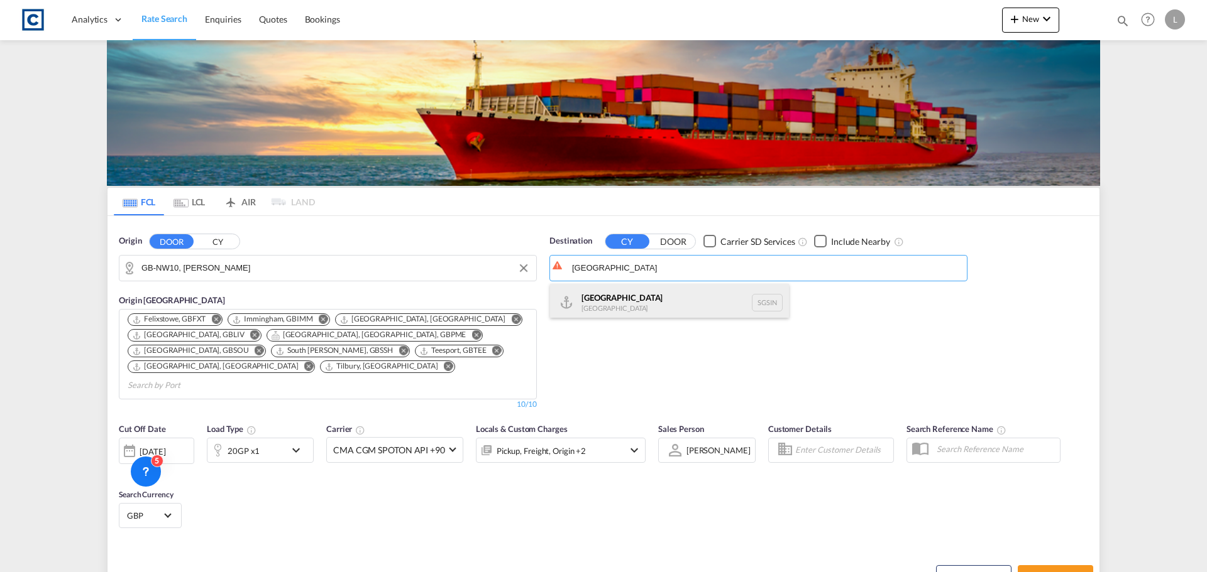
click at [621, 304] on div "Singapore [GEOGRAPHIC_DATA] [GEOGRAPHIC_DATA]" at bounding box center [669, 303] width 239 height 38
type input "[GEOGRAPHIC_DATA], SGSIN"
click at [165, 446] on div "[DATE]" at bounding box center [153, 451] width 26 height 11
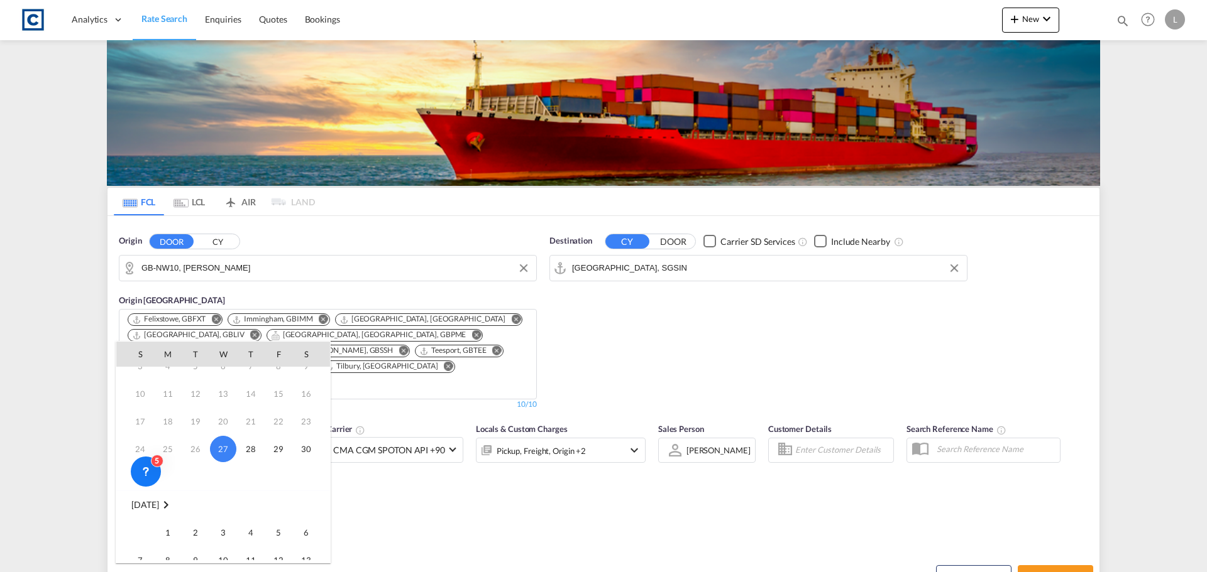
scroll to position [63, 0]
click at [172, 513] on span "1" at bounding box center [167, 512] width 25 height 25
click at [571, 442] on div "Pickup, Freight, Origin +2" at bounding box center [540, 451] width 89 height 18
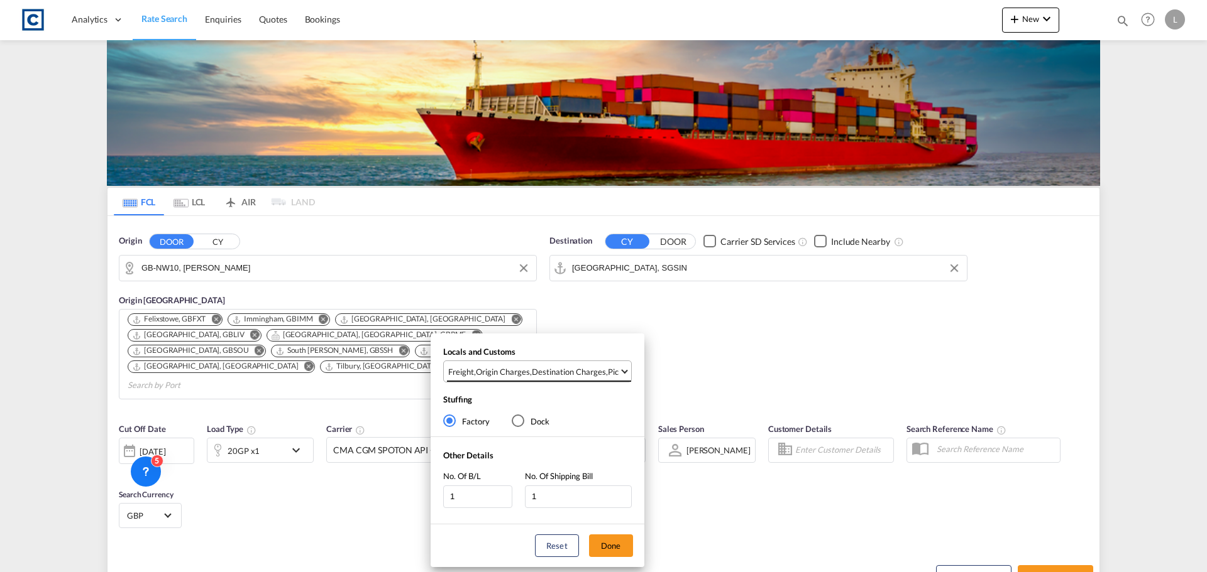
click at [579, 371] on div "Destination Charges" at bounding box center [569, 371] width 74 height 11
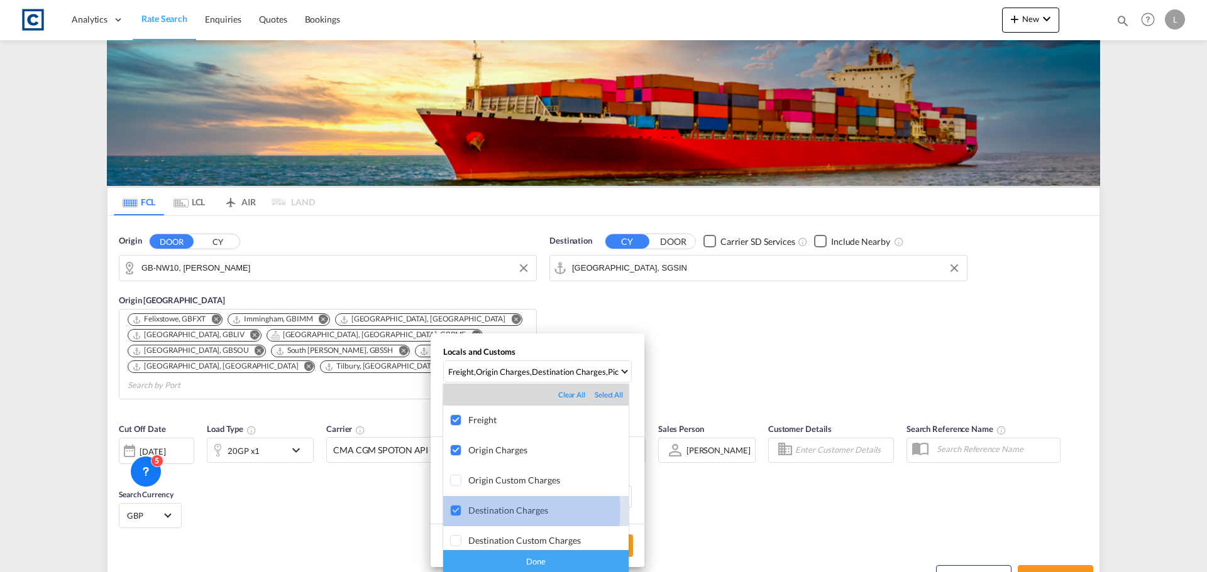
click at [463, 511] on div at bounding box center [456, 511] width 13 height 13
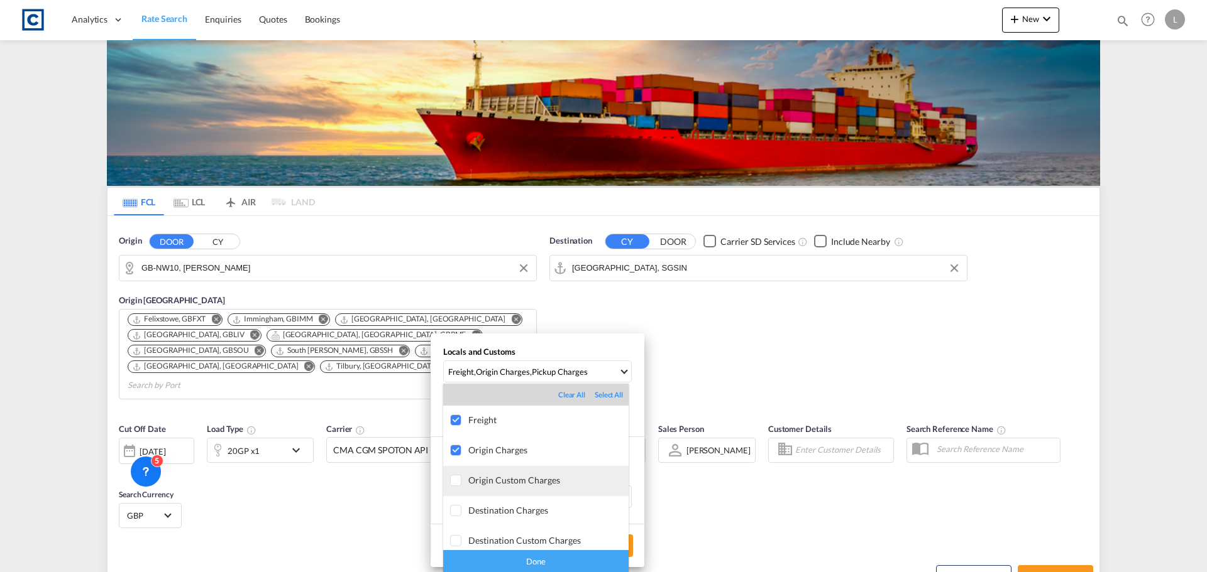
click at [457, 483] on div at bounding box center [456, 481] width 13 height 13
click at [535, 568] on div "Done" at bounding box center [535, 561] width 185 height 22
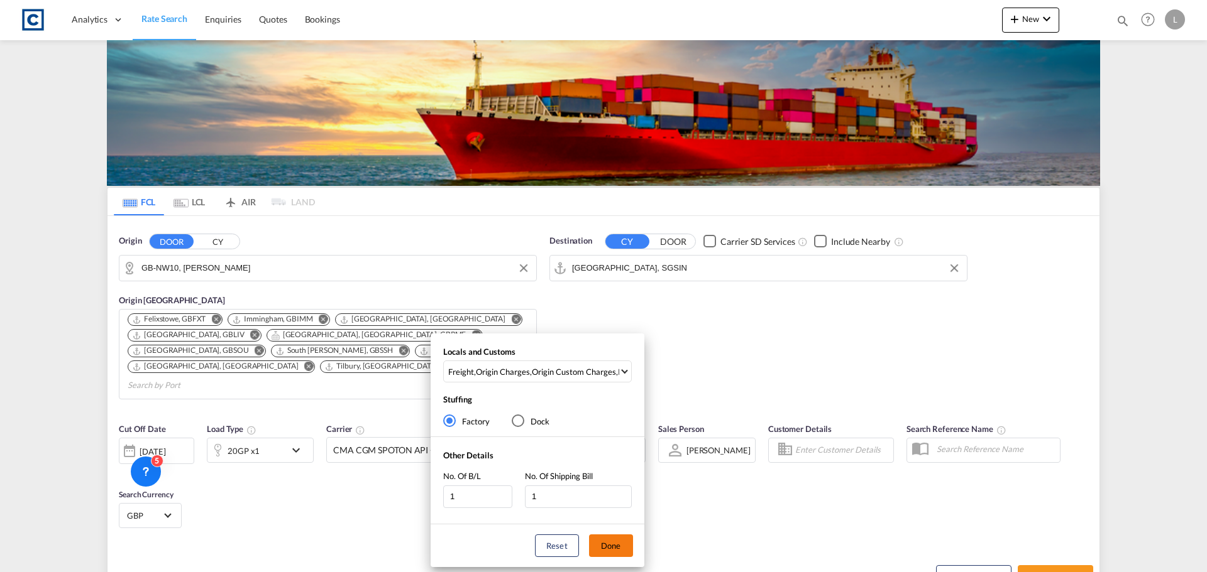
click at [611, 548] on button "Done" at bounding box center [611, 546] width 44 height 23
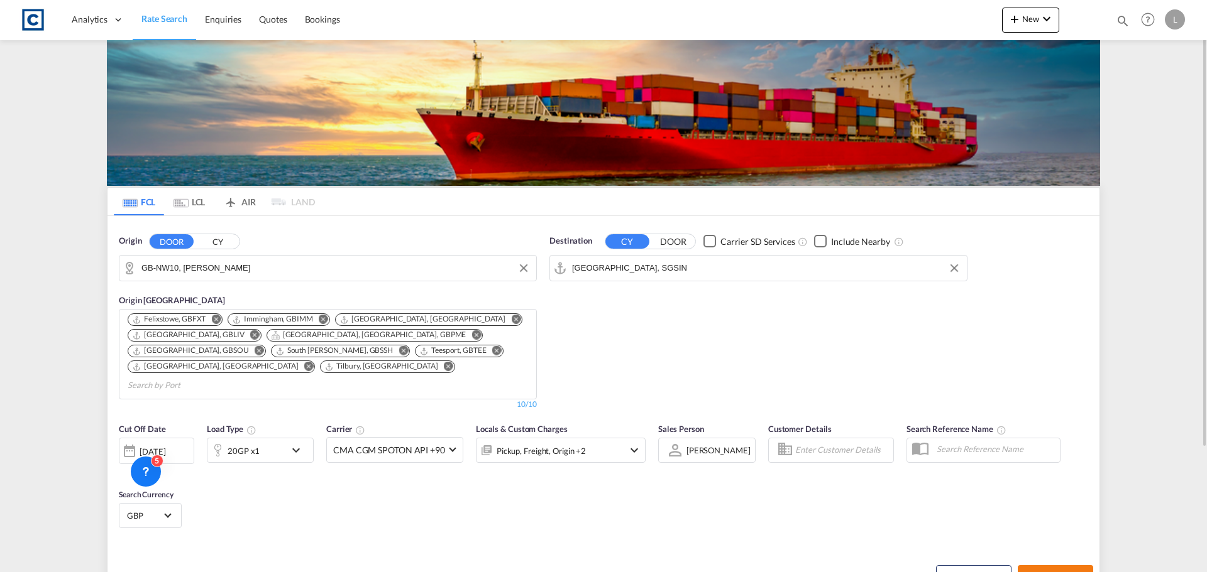
click at [1067, 572] on span "Search Rates" at bounding box center [1055, 577] width 60 height 10
type input "NW10 to SGSIN / [DATE]"
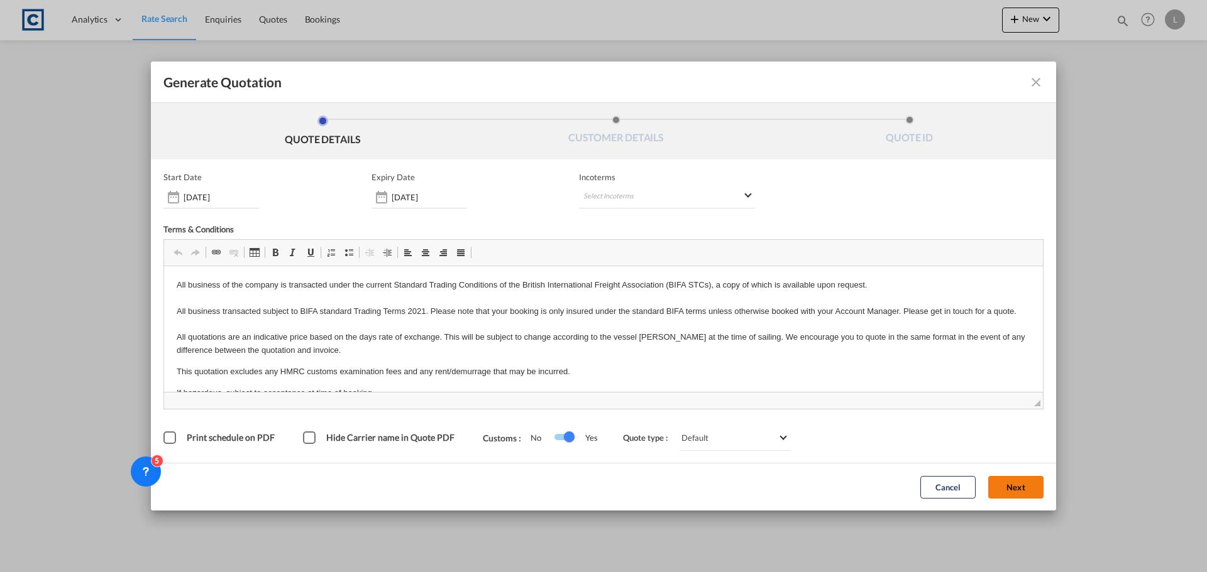
click at [1018, 488] on button "Next" at bounding box center [1015, 487] width 55 height 23
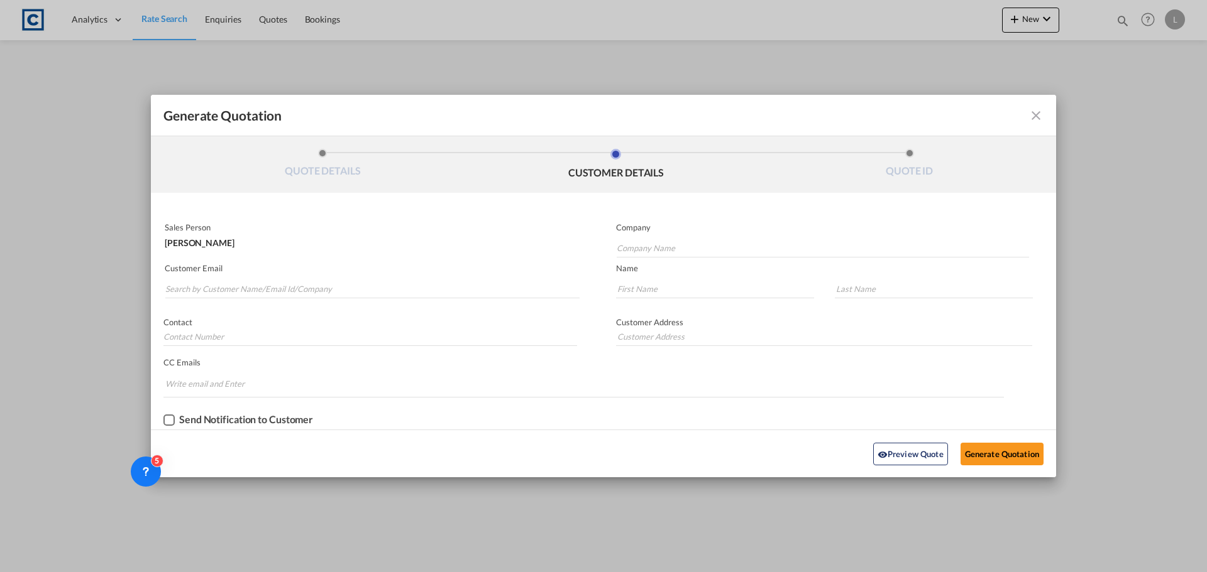
click at [1034, 114] on md-icon "icon-close fg-AAA8AD cursor m-0" at bounding box center [1035, 115] width 15 height 15
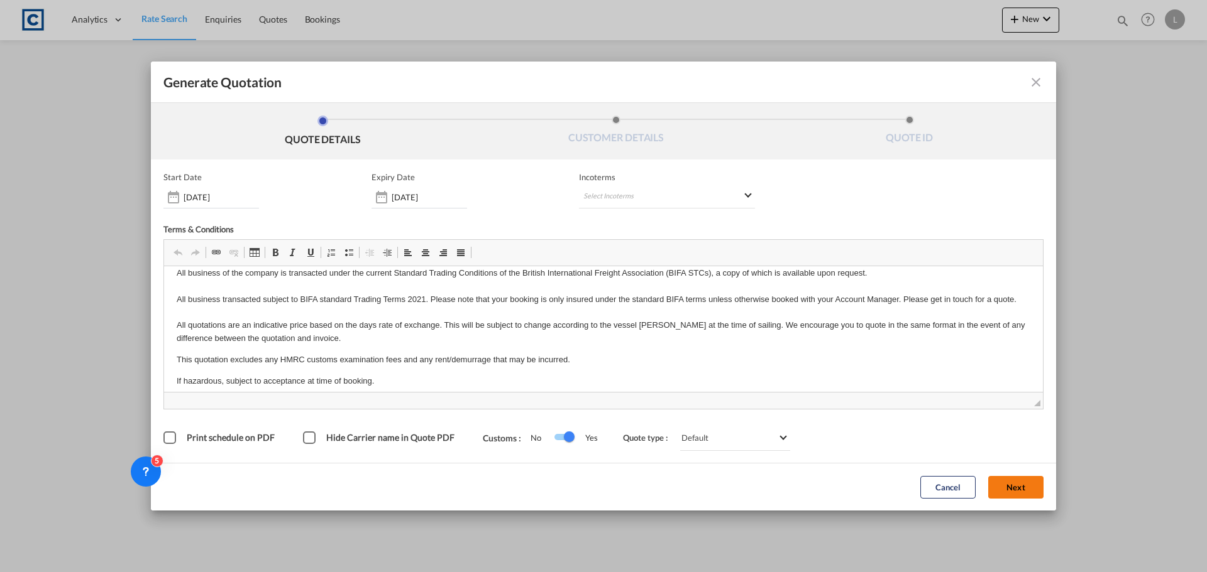
scroll to position [20, 0]
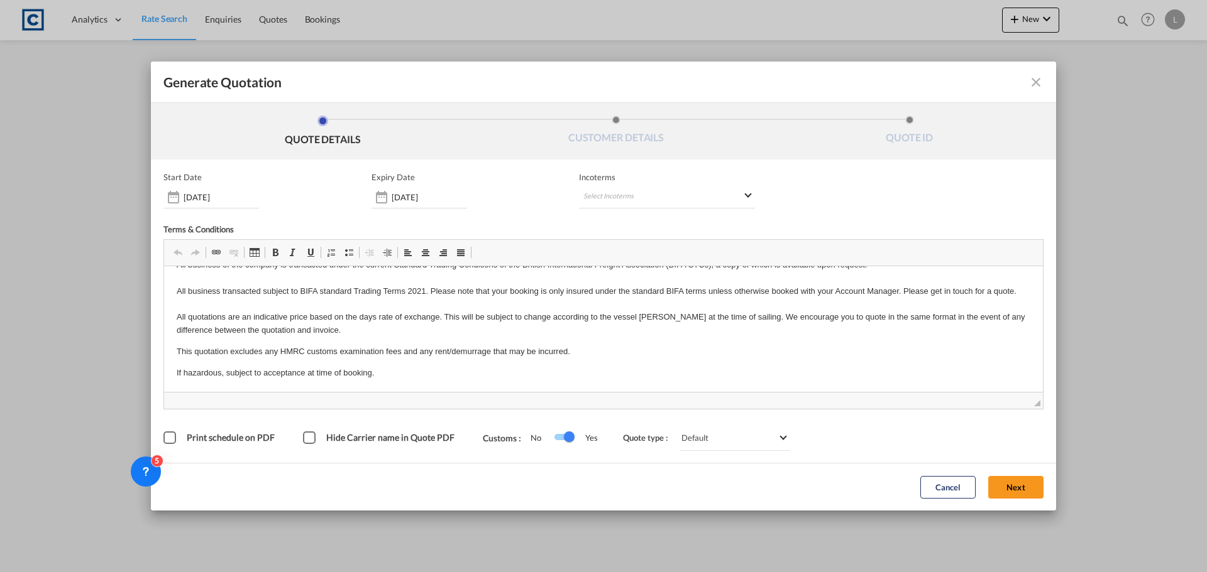
click at [1016, 475] on div "Cancel Next" at bounding box center [982, 487] width 136 height 35
click at [1017, 482] on button "Next" at bounding box center [1015, 487] width 55 height 23
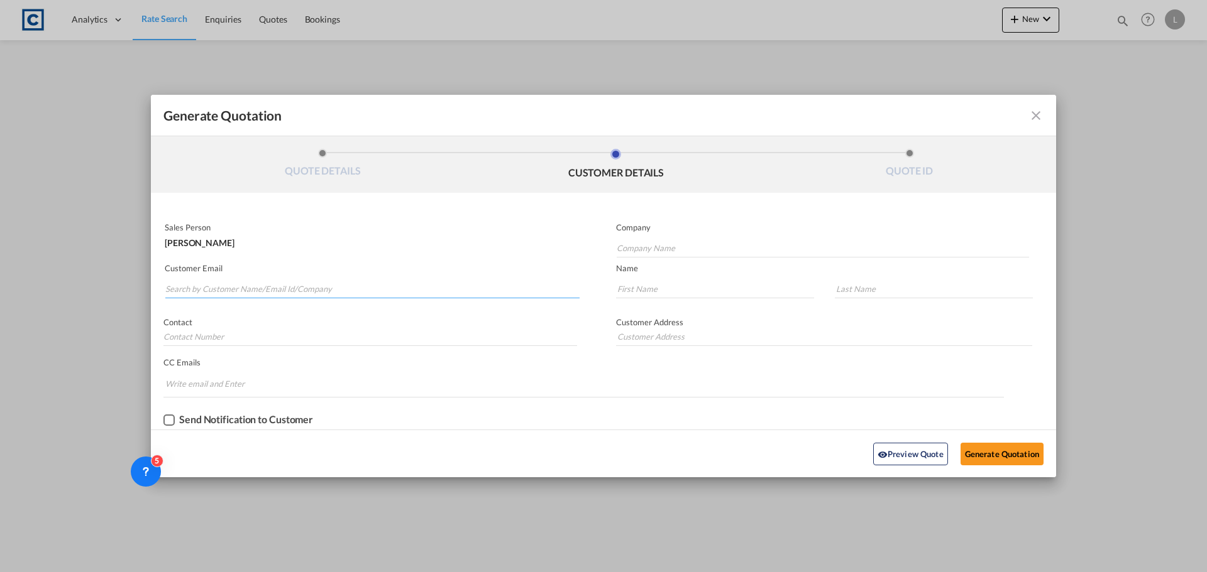
click at [295, 291] on input "Search by Customer Name/Email Id/Company" at bounding box center [372, 289] width 414 height 19
type input "s"
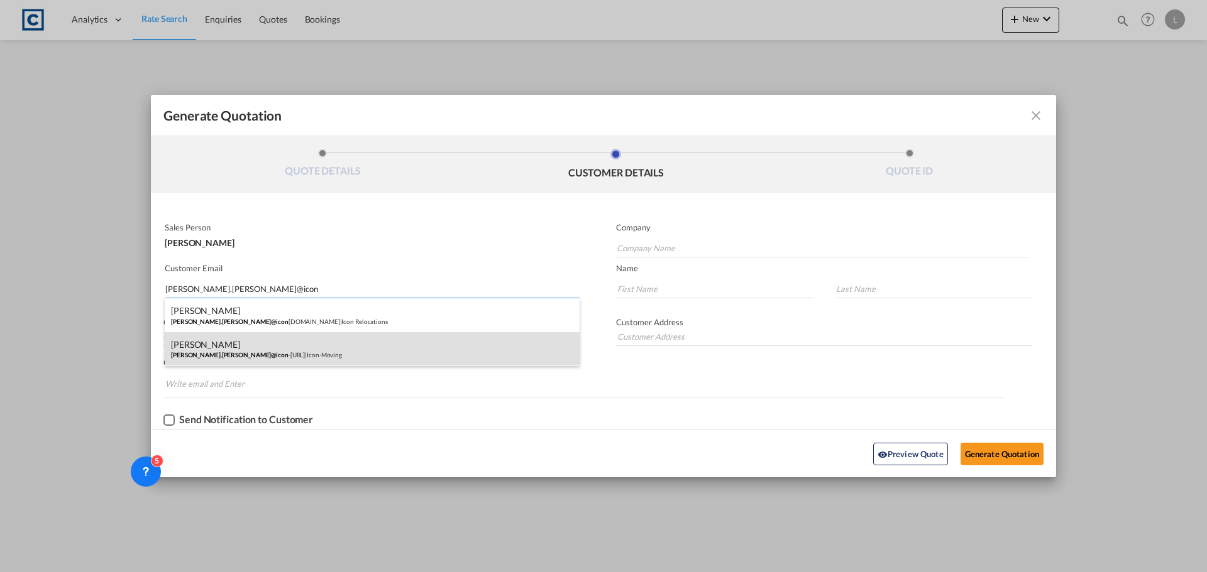
type input "[PERSON_NAME].[PERSON_NAME]@icon"
click at [255, 354] on div "[PERSON_NAME] [PERSON_NAME].[PERSON_NAME]@icon -[URL] | Icon-Moving" at bounding box center [372, 349] width 415 height 34
type input "Icon-Moving"
type input "[PERSON_NAME][EMAIL_ADDRESS][PERSON_NAME][DOMAIN_NAME]"
type input "[PERSON_NAME]"
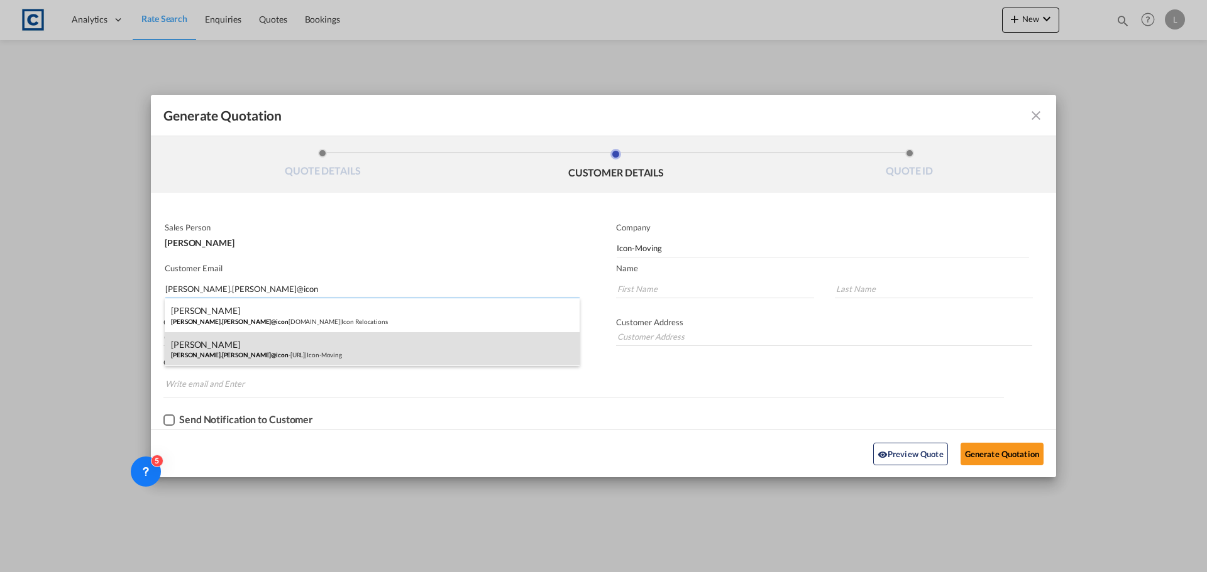
type input "Toole"
type input "[PHONE_NUMBER]"
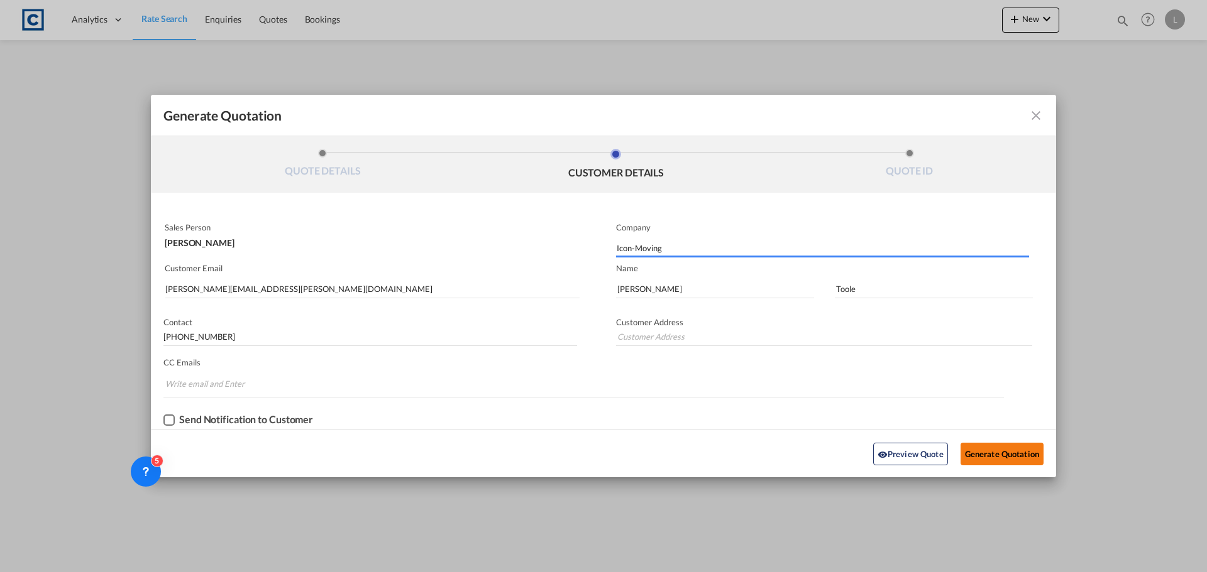
click at [1005, 458] on button "Generate Quotation" at bounding box center [1001, 454] width 83 height 23
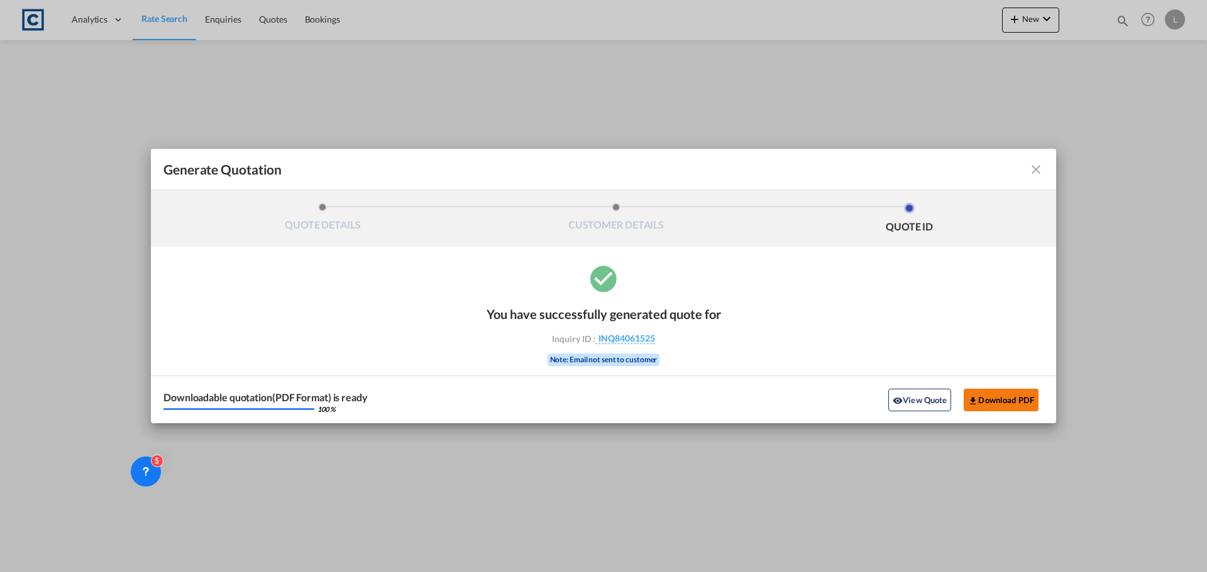
click at [988, 392] on button "Download PDF" at bounding box center [1000, 400] width 75 height 23
click at [1032, 173] on md-icon "icon-close fg-AAA8AD cursor m-0" at bounding box center [1035, 169] width 15 height 15
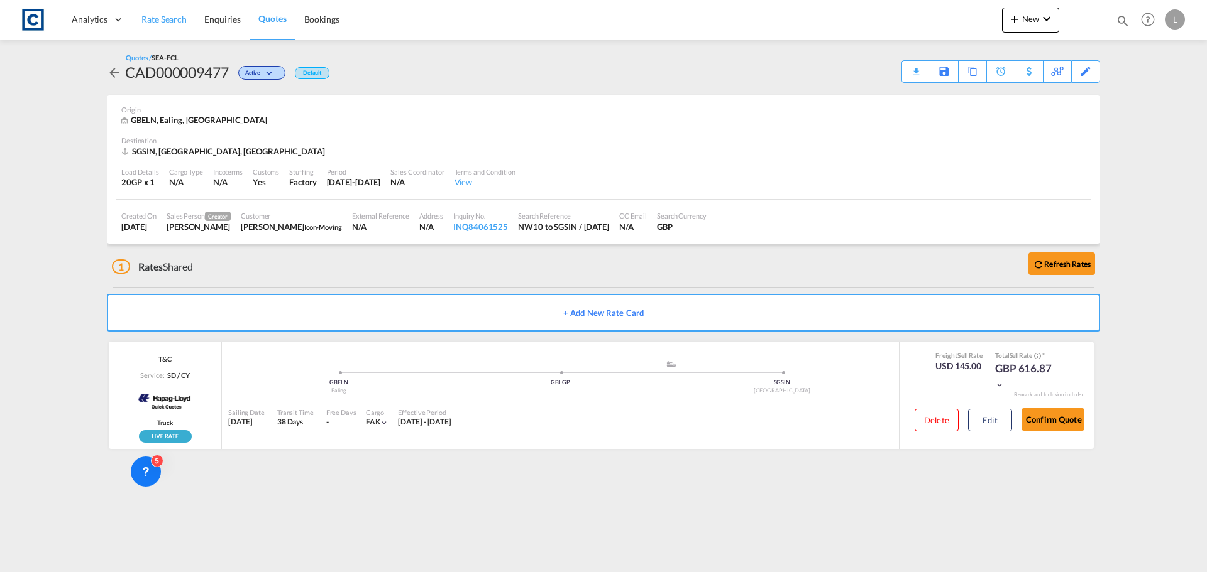
click at [161, 21] on span "Rate Search" at bounding box center [163, 19] width 45 height 11
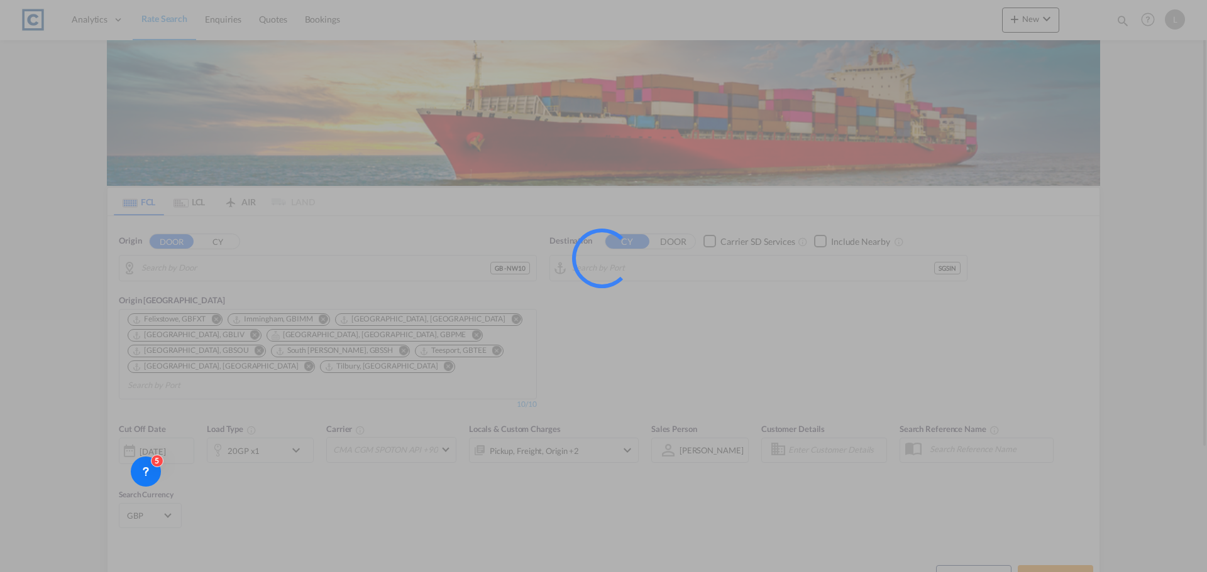
type input "GB-NW10, [PERSON_NAME]"
type input "[GEOGRAPHIC_DATA], SGSIN"
